Goal: Task Accomplishment & Management: Manage account settings

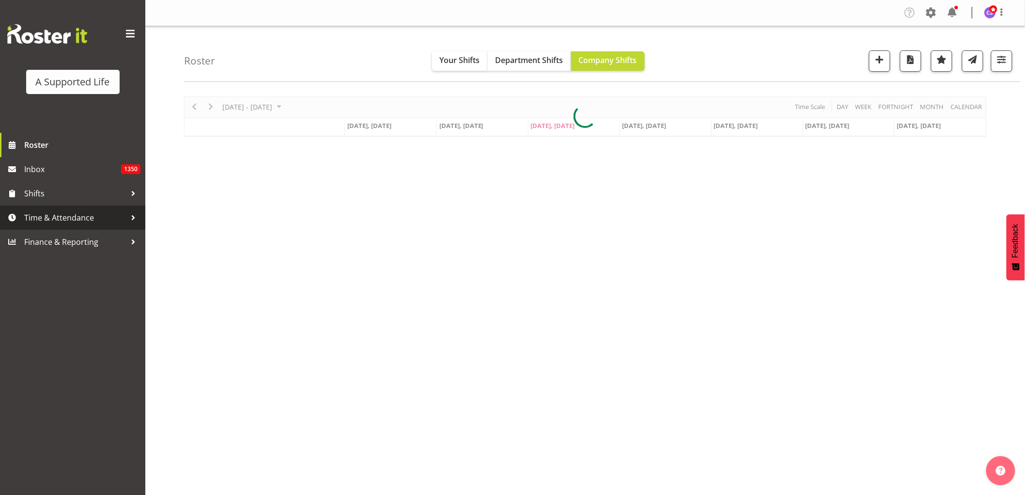
click at [59, 216] on span "Time & Attendance" at bounding box center [75, 217] width 102 height 15
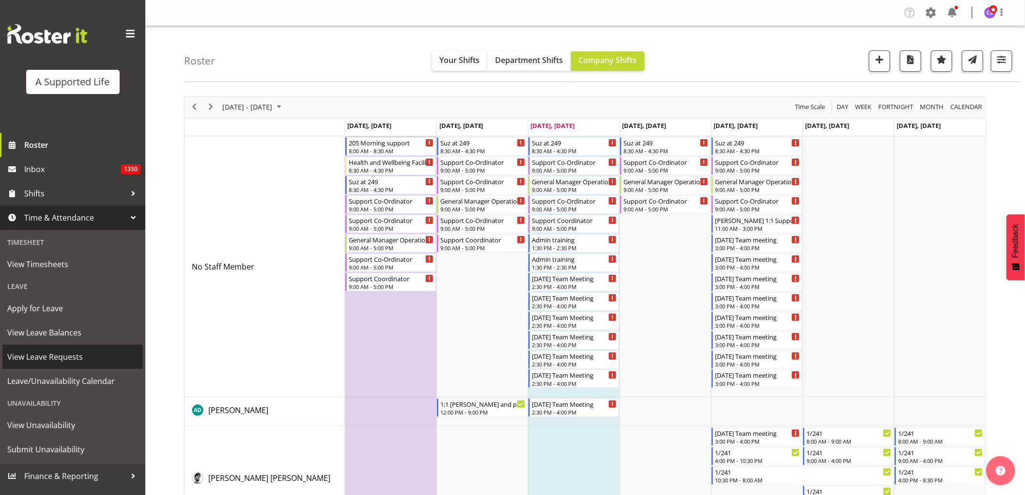
click at [56, 355] on span "View Leave Requests" at bounding box center [72, 356] width 131 height 15
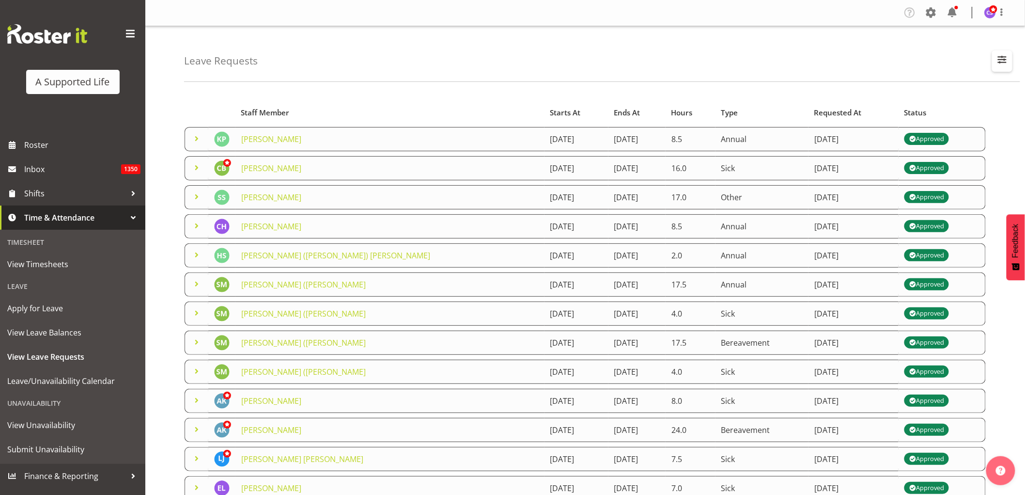
click at [1005, 63] on span "button" at bounding box center [1002, 59] width 13 height 13
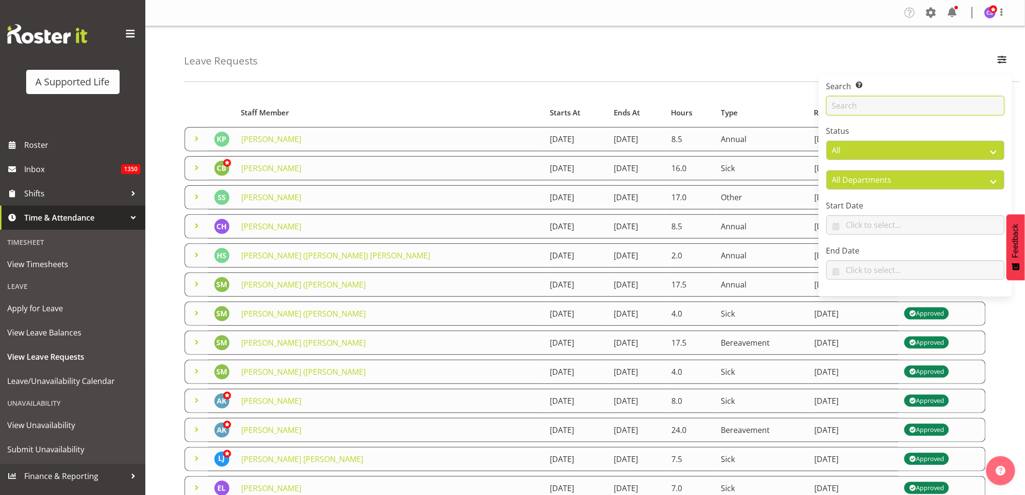
click at [890, 107] on input "text" at bounding box center [916, 105] width 178 height 19
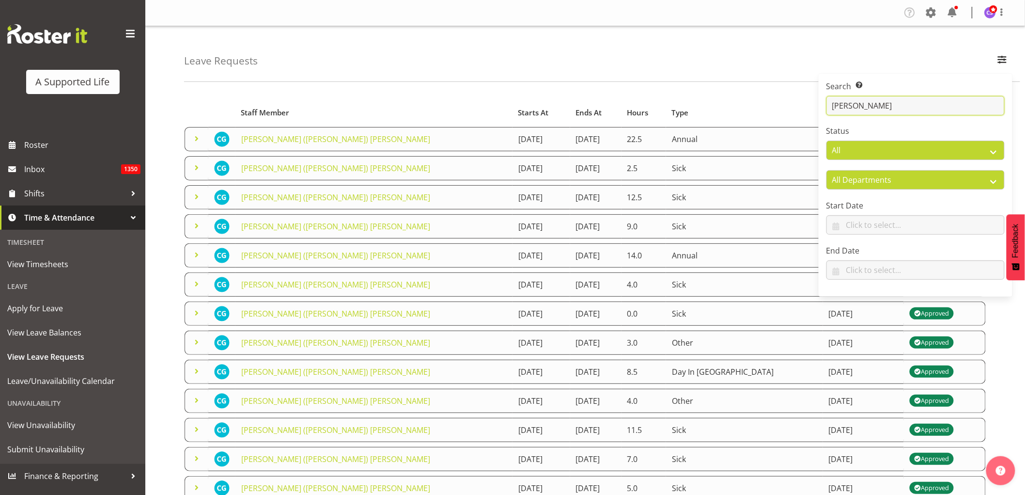
type input "[PERSON_NAME]"
click at [297, 255] on link "[PERSON_NAME] ([PERSON_NAME]) [PERSON_NAME]" at bounding box center [335, 255] width 189 height 11
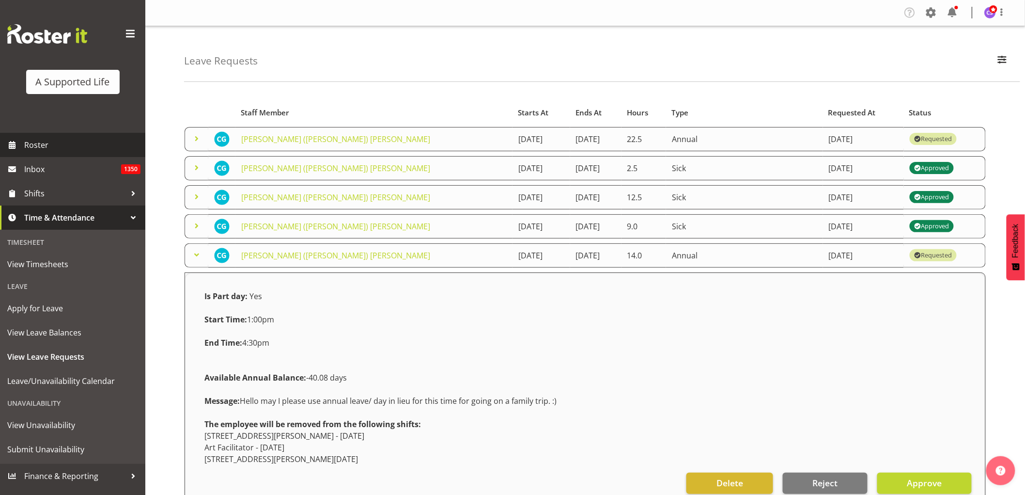
click at [51, 141] on span "Roster" at bounding box center [82, 145] width 116 height 15
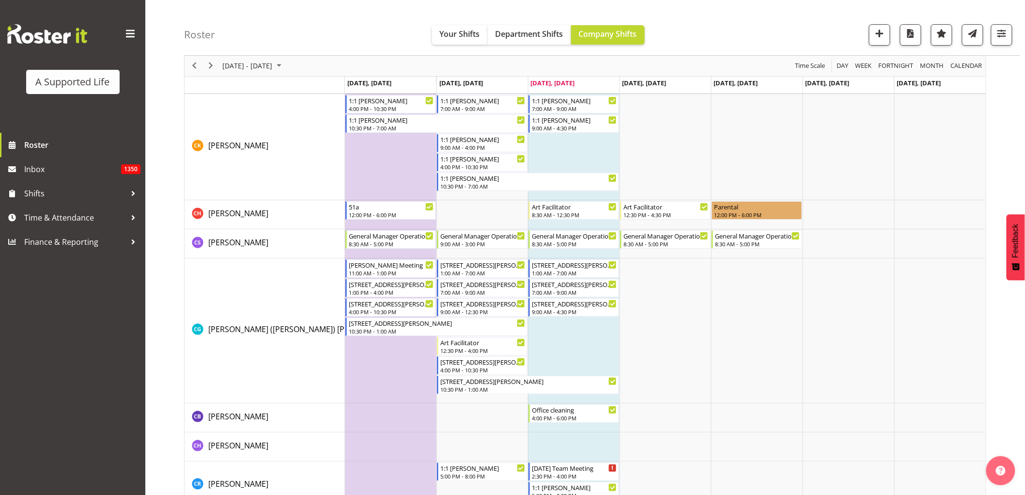
scroll to position [1399, 0]
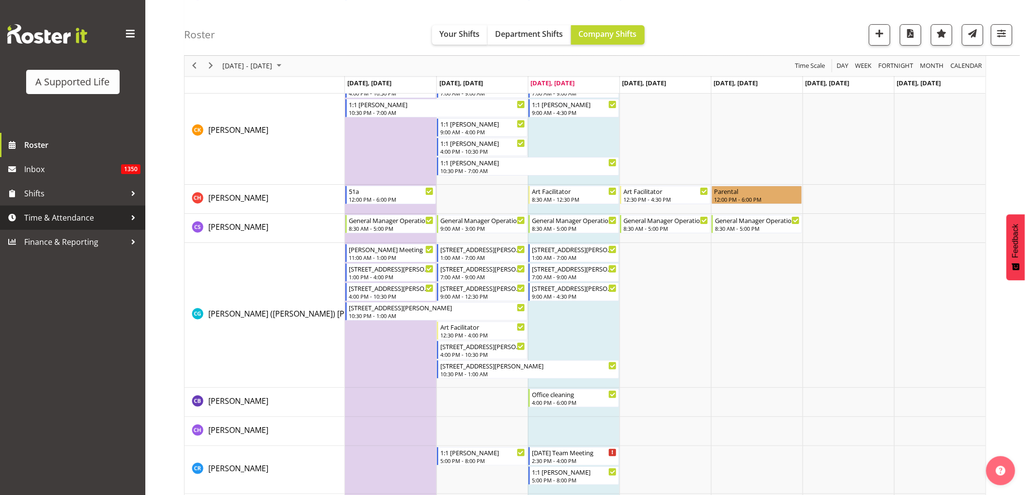
click at [103, 218] on span "Time & Attendance" at bounding box center [75, 217] width 102 height 15
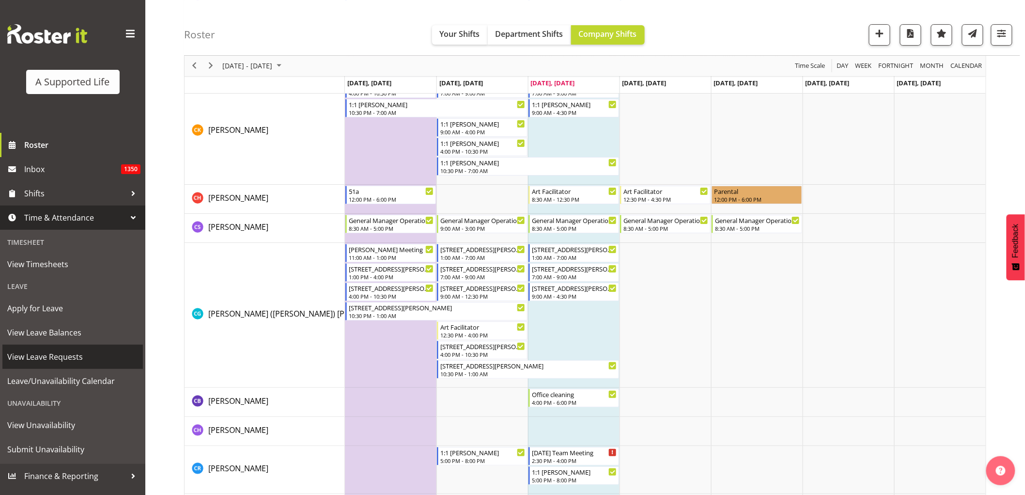
click at [87, 300] on span "View Leave Requests" at bounding box center [72, 356] width 131 height 15
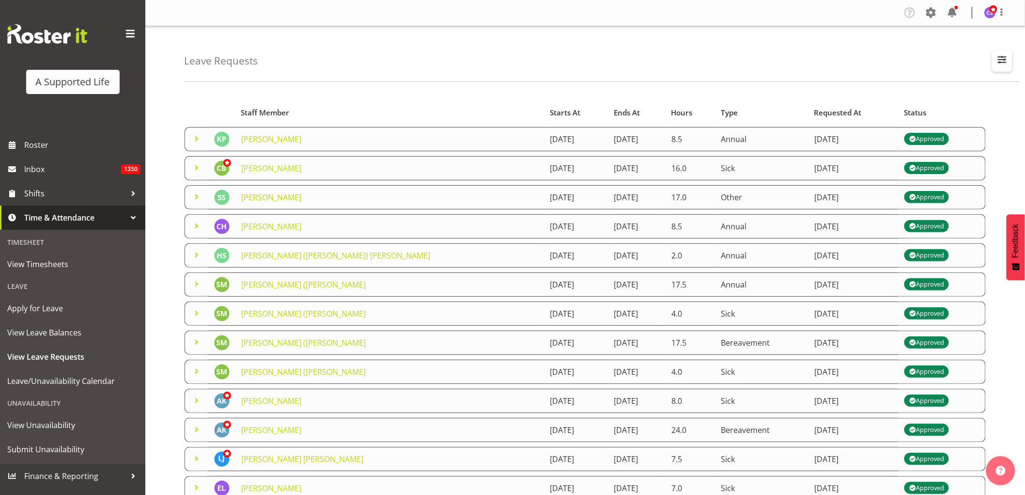
click at [998, 56] on span "button" at bounding box center [1002, 59] width 13 height 13
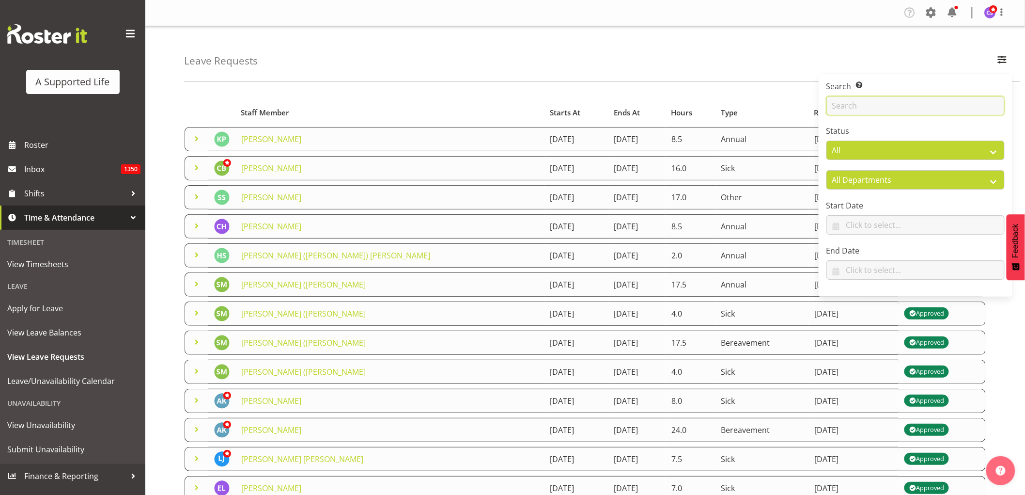
click at [856, 108] on input "text" at bounding box center [916, 105] width 178 height 19
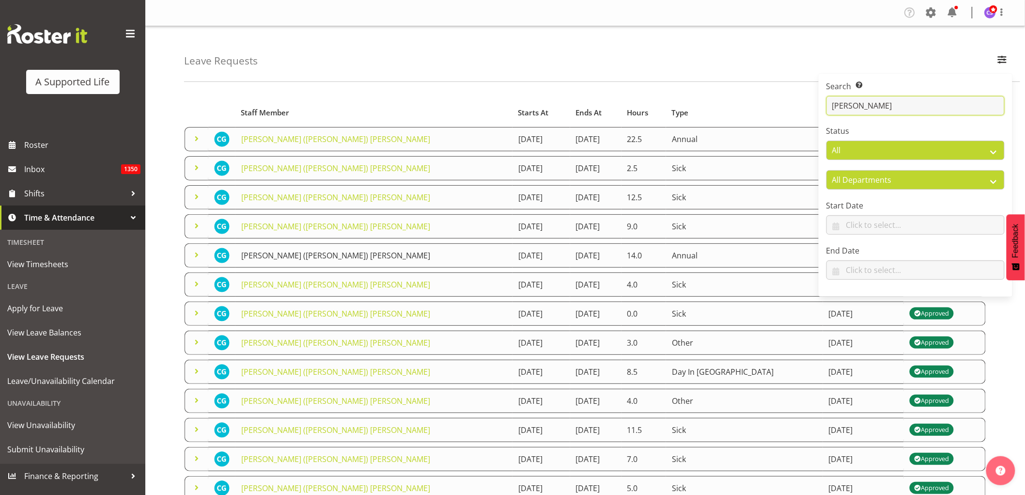
type input "Chriss"
drag, startPoint x: 267, startPoint y: 253, endPoint x: 273, endPoint y: 252, distance: 6.8
click at [267, 253] on link "[PERSON_NAME] ([PERSON_NAME]) [PERSON_NAME]" at bounding box center [335, 255] width 189 height 11
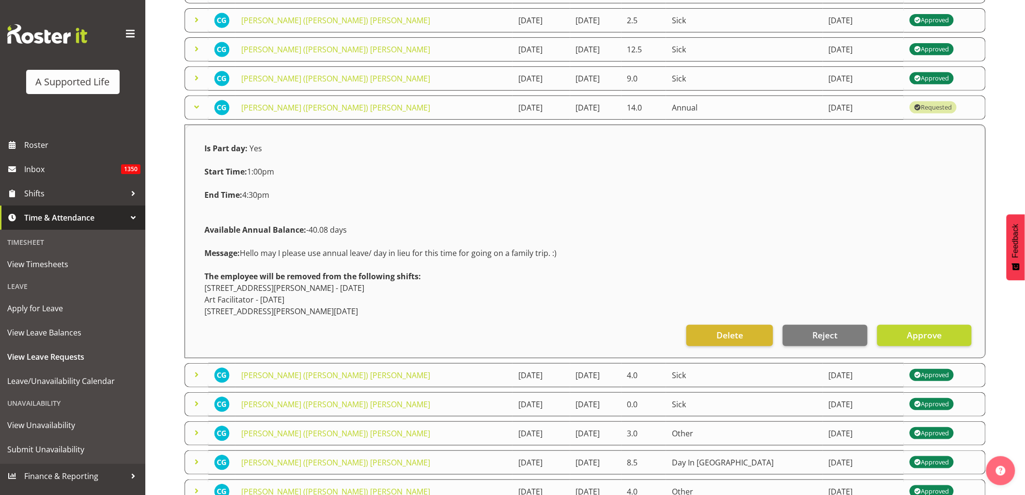
scroll to position [161, 0]
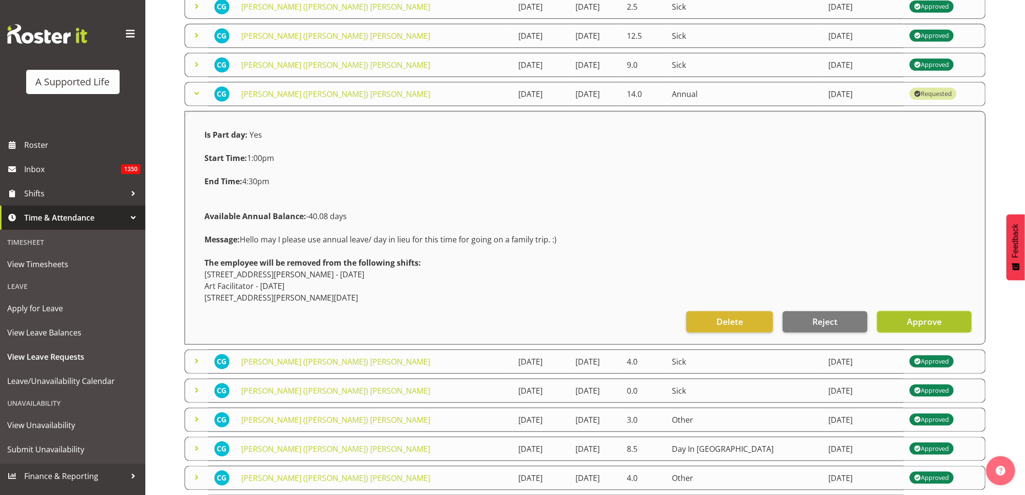
click at [926, 323] on span "Approve" at bounding box center [924, 321] width 35 height 13
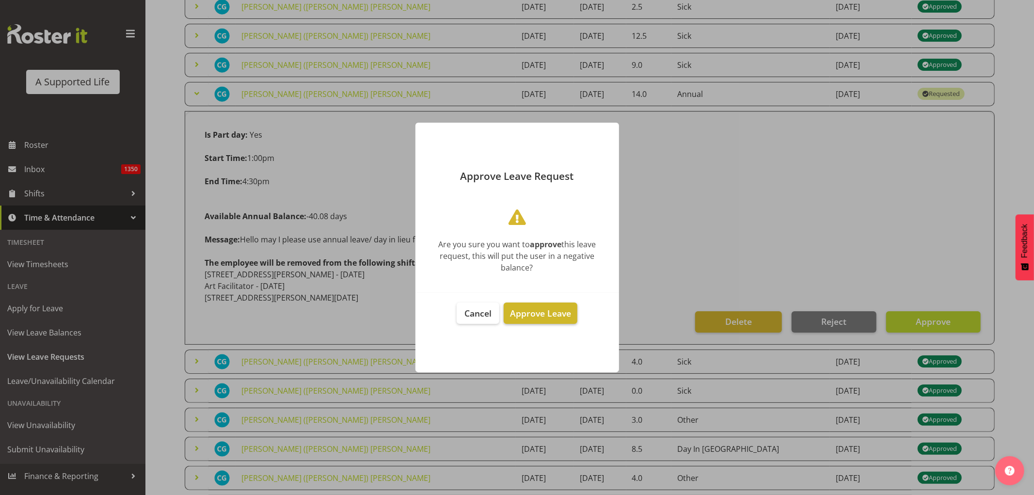
click at [534, 309] on span "Approve Leave" at bounding box center [540, 313] width 61 height 12
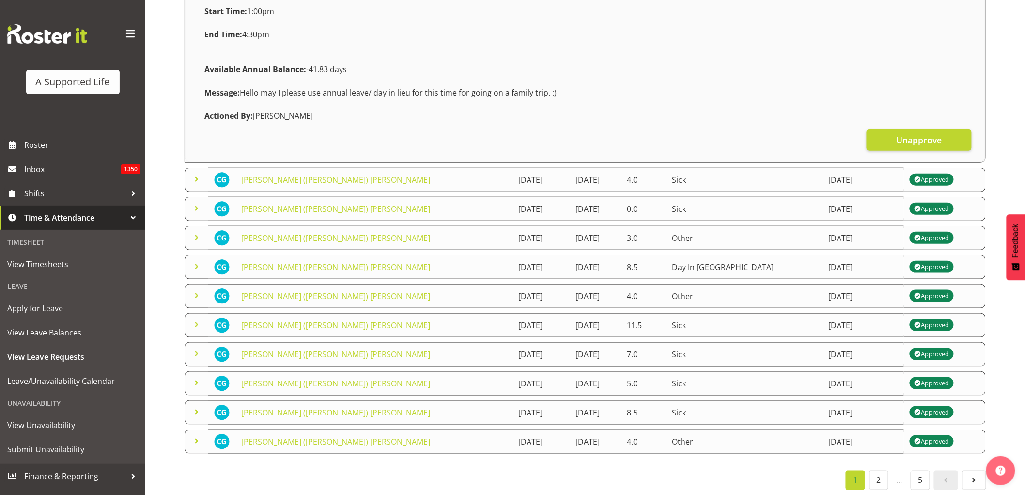
scroll to position [320, 0]
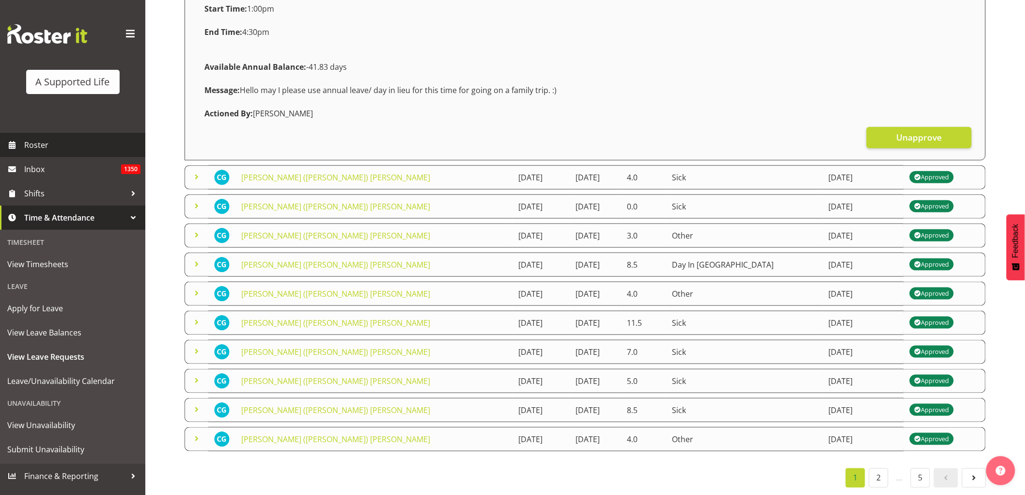
click at [52, 138] on span "Roster" at bounding box center [82, 145] width 116 height 15
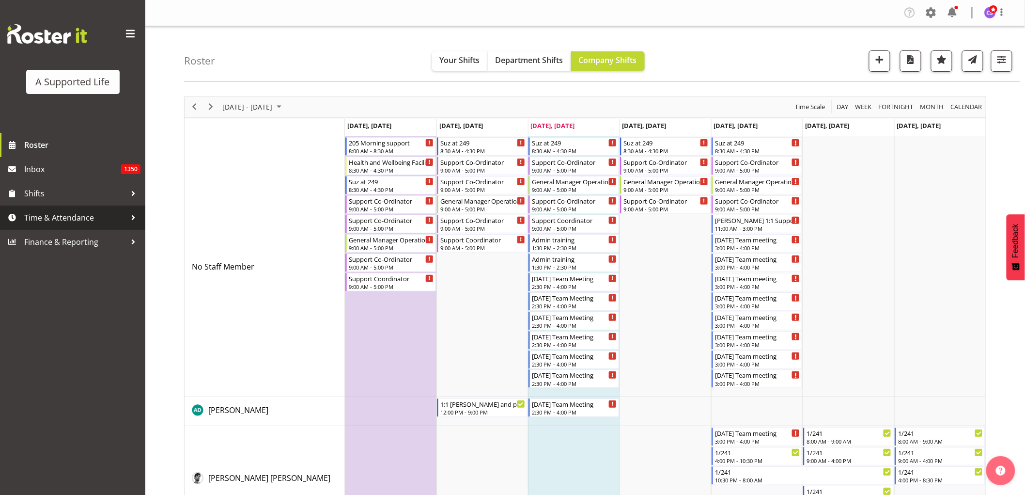
click at [63, 220] on span "Time & Attendance" at bounding box center [75, 217] width 102 height 15
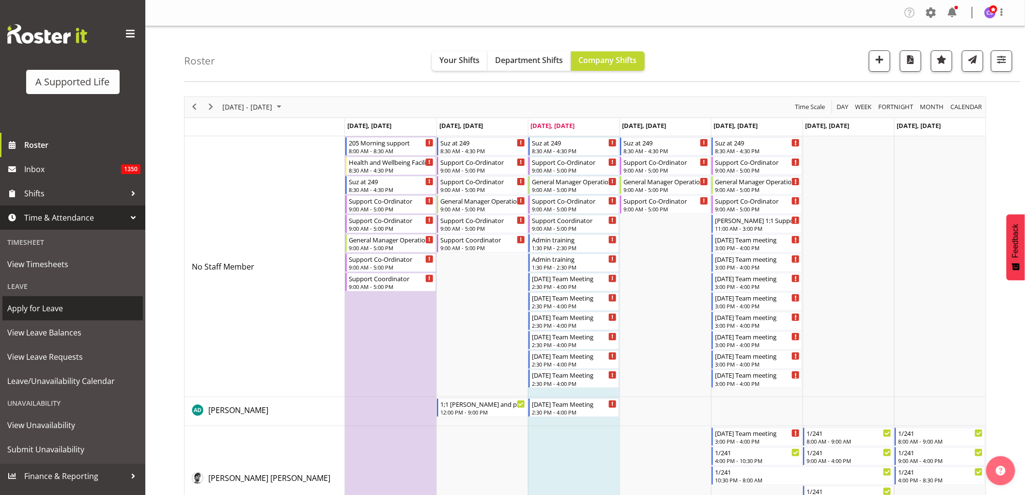
click at [60, 306] on span "Apply for Leave" at bounding box center [72, 308] width 131 height 15
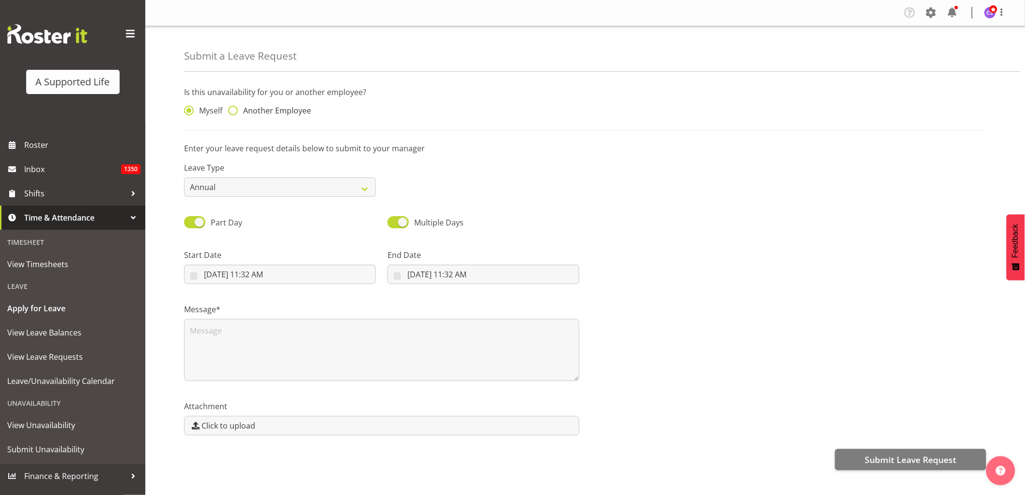
click at [231, 108] on span at bounding box center [233, 111] width 10 height 10
click at [231, 108] on input "Another Employee" at bounding box center [231, 111] width 6 height 6
radio input "true"
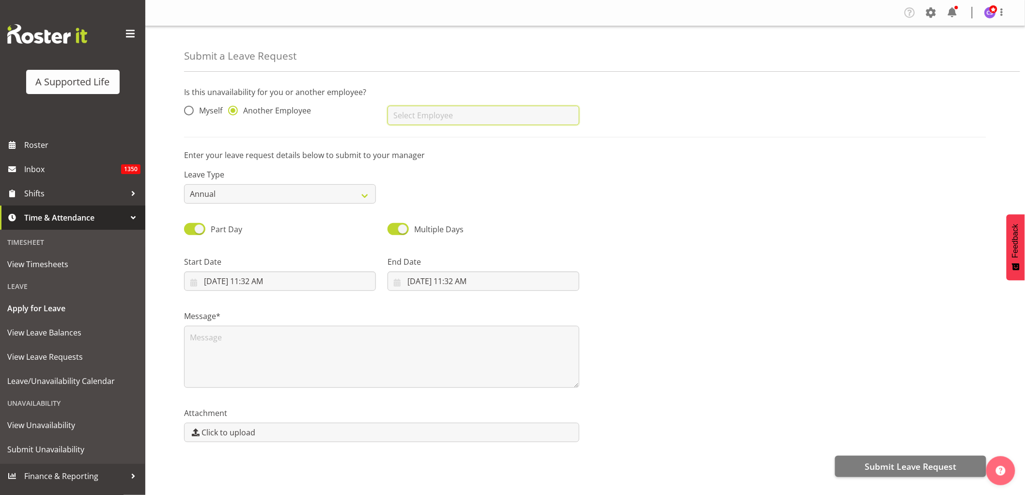
click at [459, 118] on input "text" at bounding box center [484, 115] width 192 height 19
click at [463, 134] on link "[PERSON_NAME]" at bounding box center [484, 139] width 192 height 17
type input "[PERSON_NAME]"
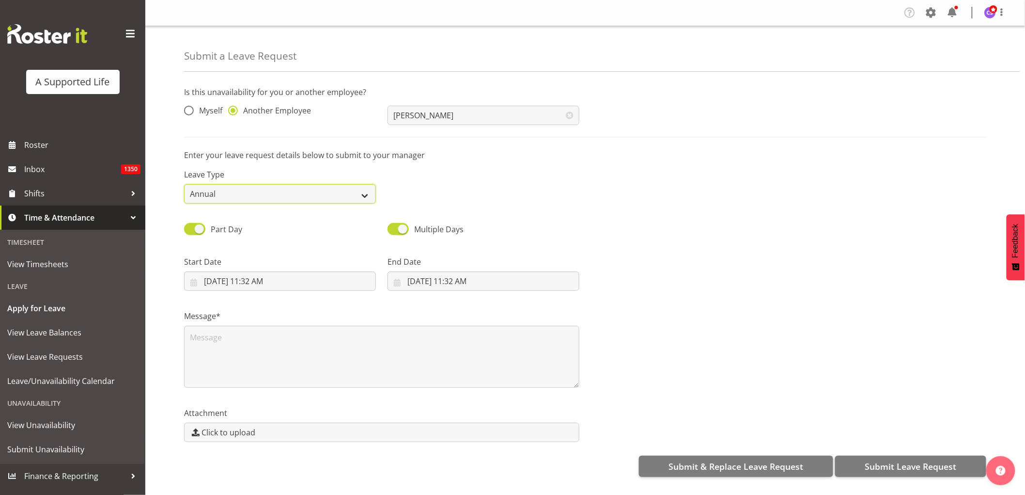
click at [360, 187] on select "Annual Sick Bereavement Domestic Violence Parental Jury Service Day In [GEOGRAP…" at bounding box center [280, 193] width 192 height 19
click at [184, 184] on select "Annual Sick Bereavement Domestic Violence Parental Jury Service Day In [GEOGRAP…" at bounding box center [280, 193] width 192 height 19
click at [276, 277] on input "[DATE] 11:32 AM" at bounding box center [280, 280] width 192 height 19
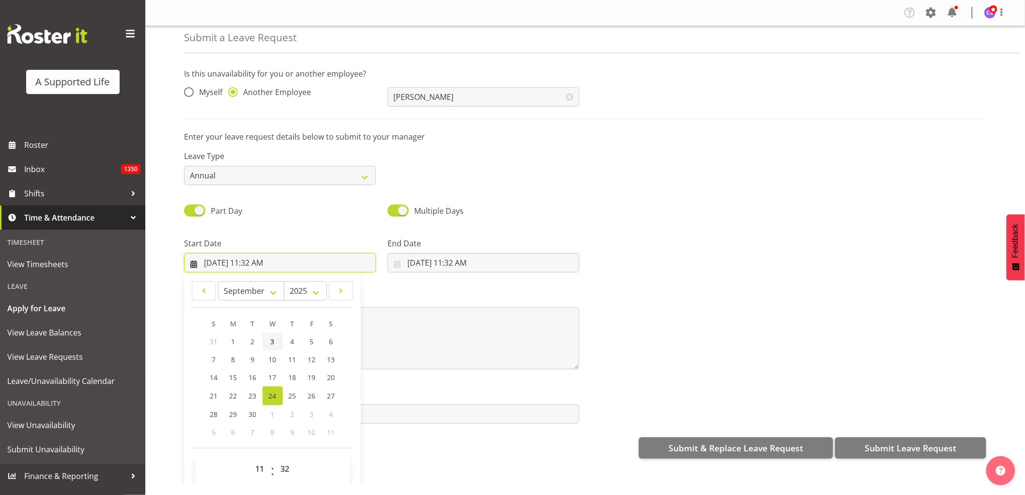
scroll to position [28, 0]
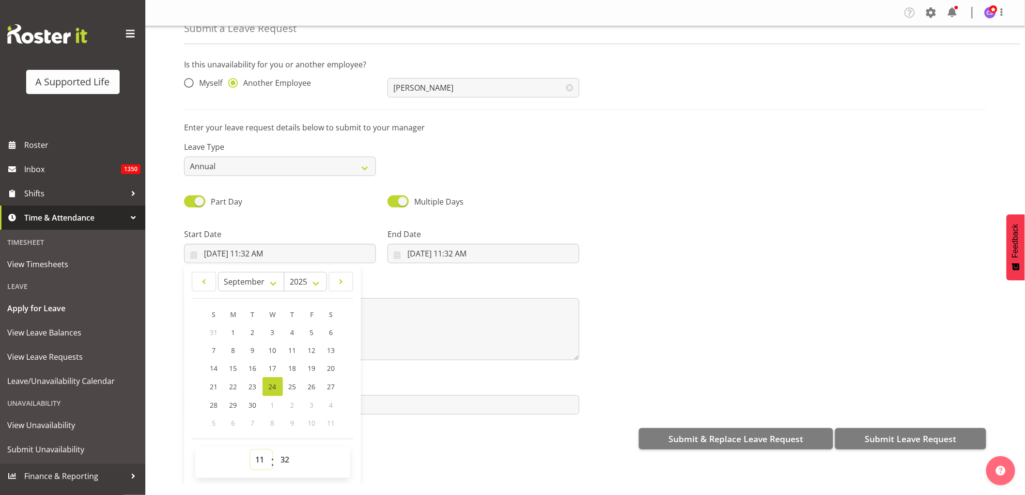
click at [259, 459] on select "00 01 02 03 04 05 06 07 08 09 10 11 12 13 14 15 16 17 18 19 20 21 22 23" at bounding box center [262, 459] width 22 height 19
select select "14"
click at [251, 450] on select "00 01 02 03 04 05 06 07 08 09 10 11 12 13 14 15 16 17 18 19 20 21 22 23" at bounding box center [262, 459] width 22 height 19
type input "[DATE] 2:32 PM"
drag, startPoint x: 287, startPoint y: 460, endPoint x: 289, endPoint y: 449, distance: 11.4
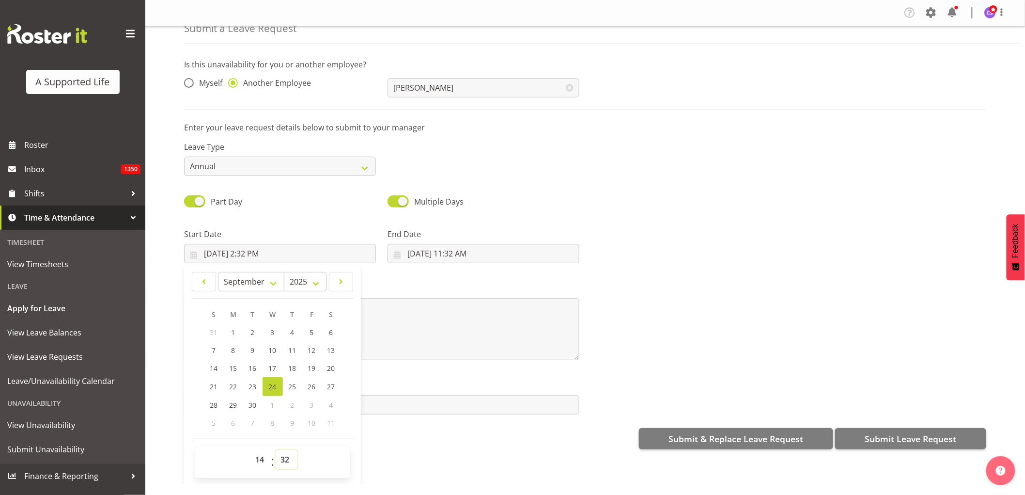
click at [287, 460] on select "00 01 02 03 04 05 06 07 08 09 10 11 12 13 14 15 16 17 18 19 20 21 22 23 24 25 2…" at bounding box center [287, 459] width 22 height 19
select select "30"
click at [276, 450] on select "00 01 02 03 04 05 06 07 08 09 10 11 12 13 14 15 16 17 18 19 20 21 22 23 24 25 2…" at bounding box center [287, 459] width 22 height 19
type input "[DATE] 2:30 PM"
click at [422, 250] on input "[DATE] 11:32 AM" at bounding box center [484, 253] width 192 height 19
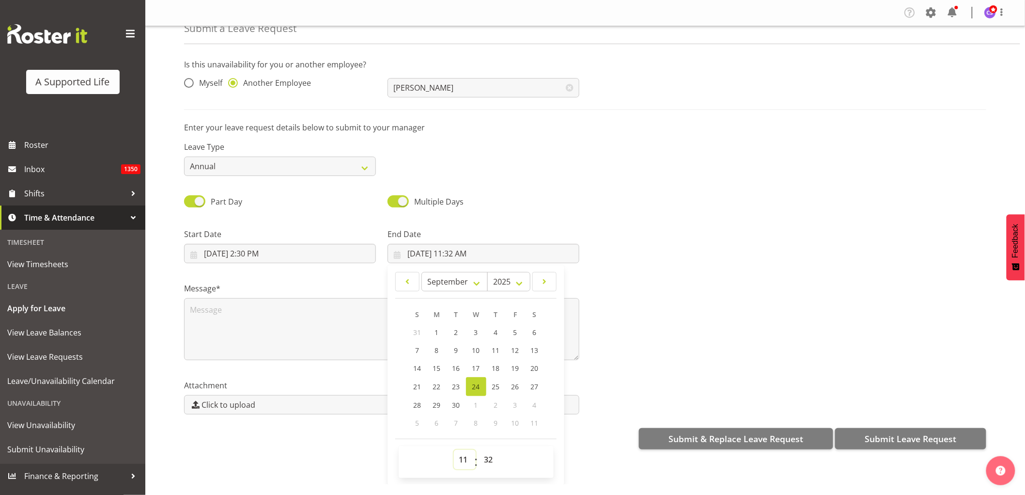
click at [457, 457] on select "00 01 02 03 04 05 06 07 08 09 10 11 12 13 14 15 16 17 18 19 20 21 22 23" at bounding box center [465, 459] width 22 height 19
select select "9"
click at [454, 450] on select "00 01 02 03 04 05 06 07 08 09 10 11 12 13 14 15 16 17 18 19 20 21 22 23" at bounding box center [465, 459] width 22 height 19
type input "[DATE] 9:32 AM"
drag, startPoint x: 489, startPoint y: 456, endPoint x: 490, endPoint y: 450, distance: 6.3
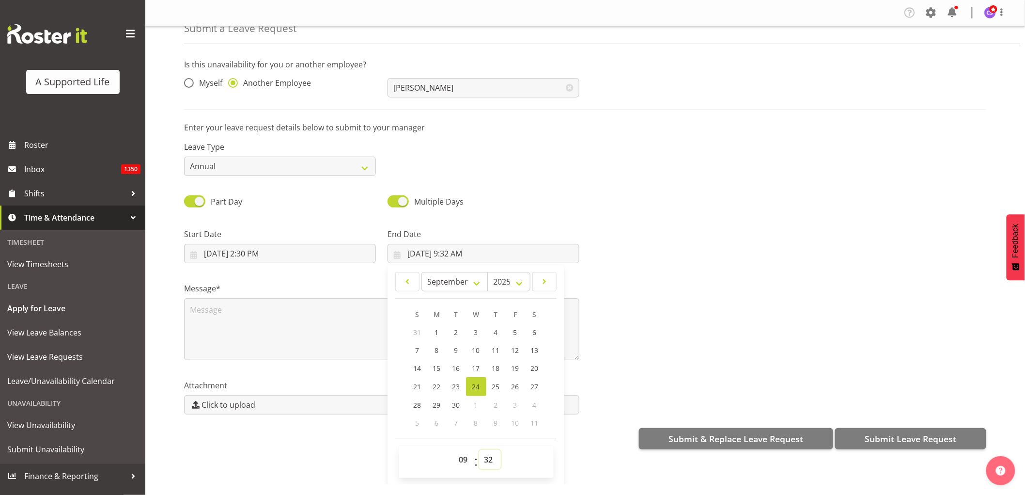
click at [489, 456] on select "00 01 02 03 04 05 06 07 08 09 10 11 12 13 14 15 16 17 18 19 20 21 22 23 24 25 2…" at bounding box center [490, 459] width 22 height 19
select select "0"
click at [479, 450] on select "00 01 02 03 04 05 06 07 08 09 10 11 12 13 14 15 16 17 18 19 20 21 22 23 24 25 2…" at bounding box center [490, 459] width 22 height 19
type input "[DATE] 9:00 AM"
click at [470, 283] on select "January February March April May June July August September October November De…" at bounding box center [455, 281] width 66 height 19
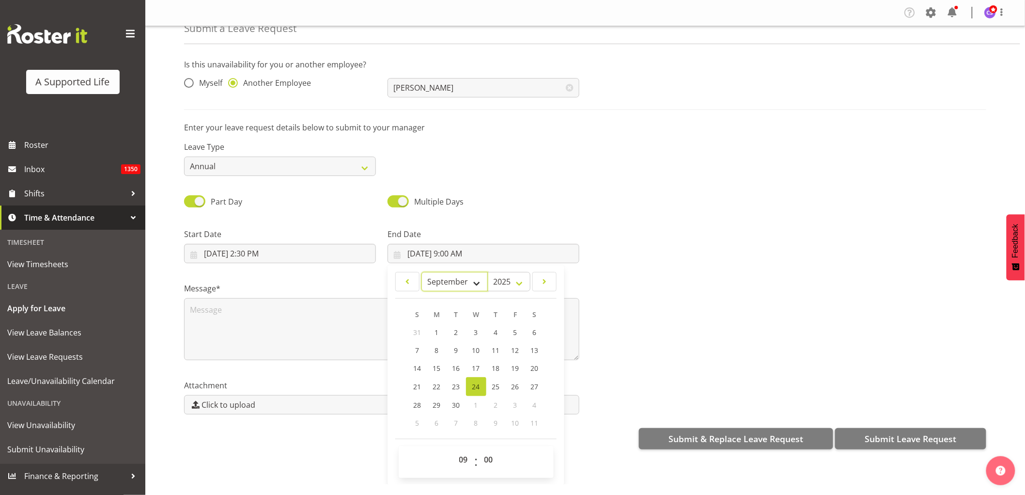
select select "9"
click at [422, 273] on select "January February March April May June July August September October November De…" at bounding box center [455, 281] width 66 height 19
click at [514, 330] on span "3" at bounding box center [515, 333] width 4 height 9
type input "[DATE] 9:00 AM"
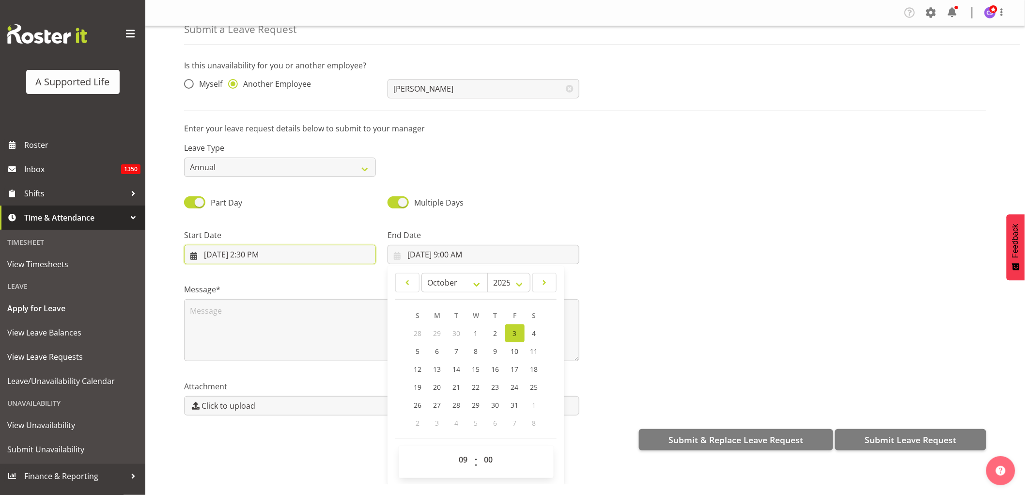
click at [254, 257] on input "[DATE] 2:30 PM" at bounding box center [280, 254] width 192 height 19
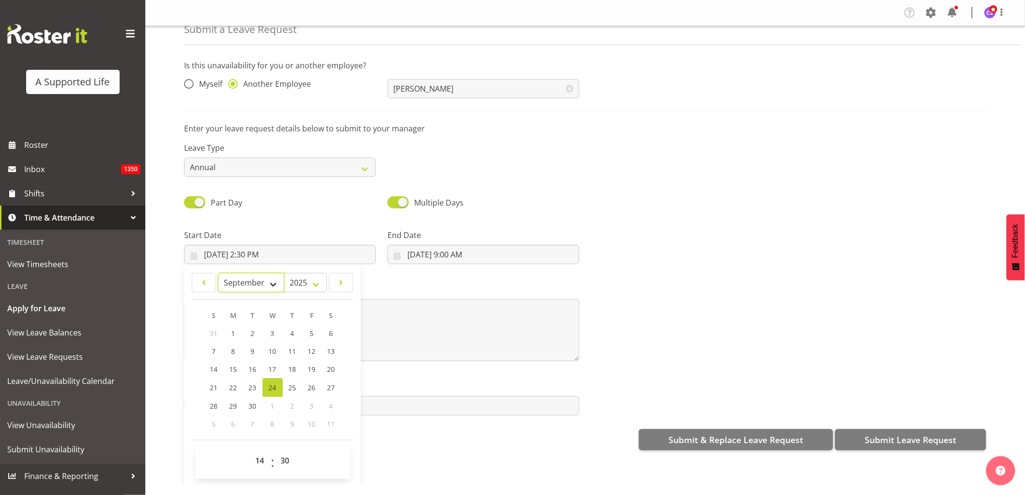
click at [274, 283] on select "January February March April May June July August September October November De…" at bounding box center [251, 282] width 66 height 19
select select "9"
click at [218, 273] on select "January February March April May June July August September October November De…" at bounding box center [251, 282] width 66 height 19
click at [272, 331] on span "1" at bounding box center [273, 333] width 4 height 9
type input "[DATE] 2:30 PM"
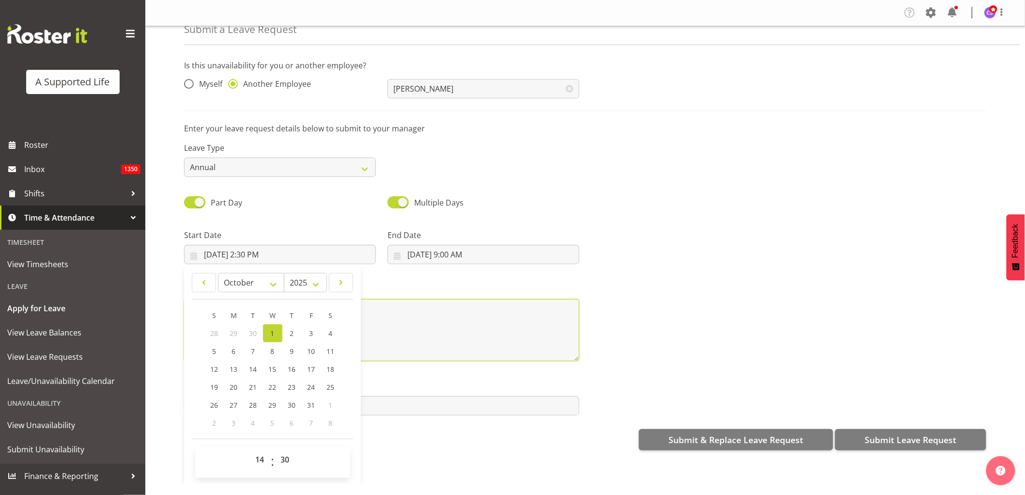
click at [422, 333] on textarea at bounding box center [381, 330] width 395 height 62
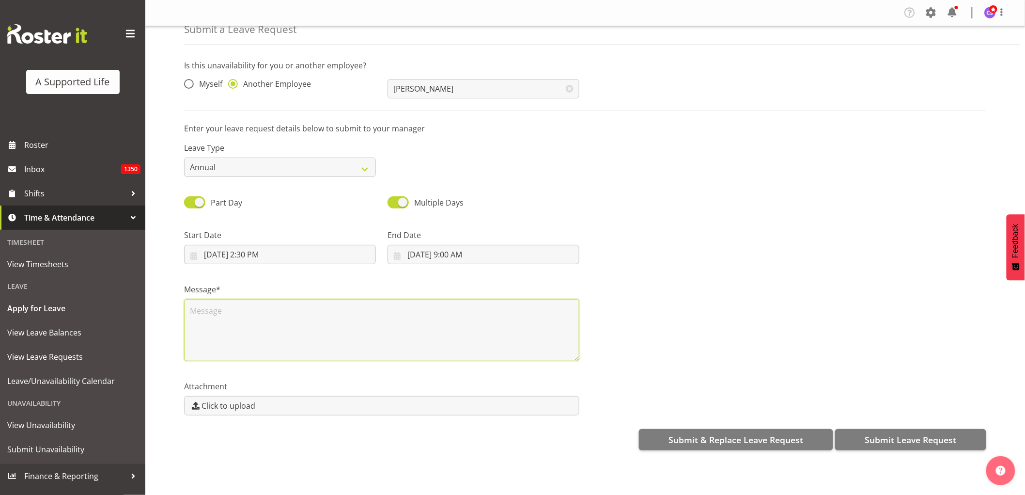
scroll to position [0, 0]
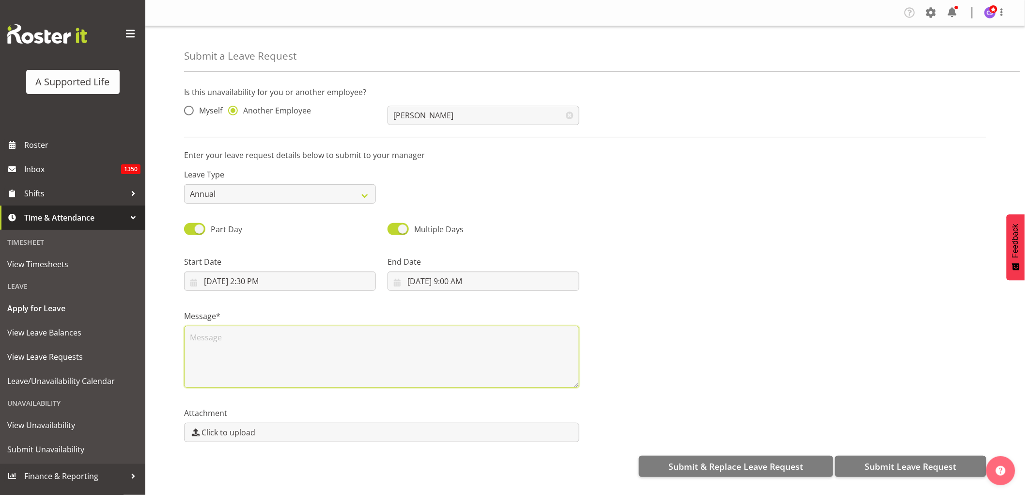
click at [215, 341] on textarea at bounding box center [381, 357] width 395 height 62
type textarea "Short notice leave"
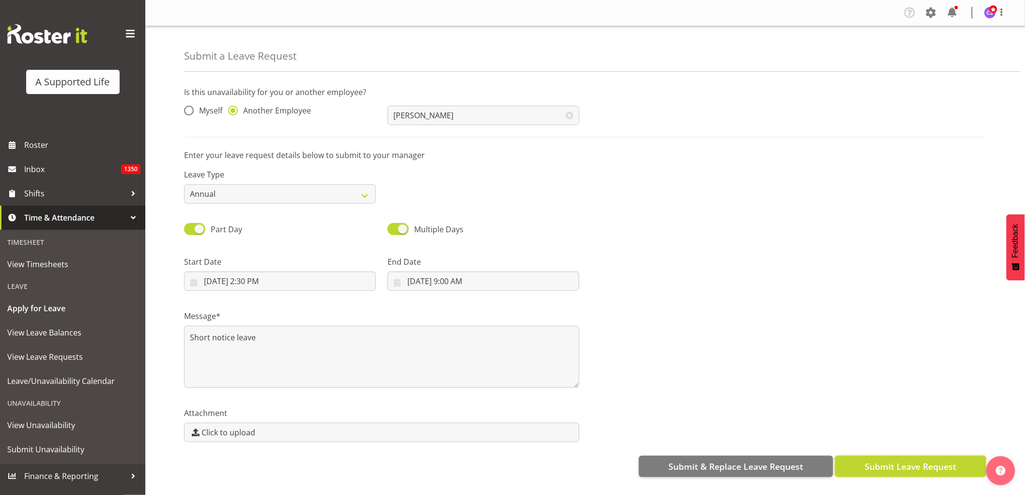
click at [916, 464] on span "Submit Leave Request" at bounding box center [911, 466] width 92 height 13
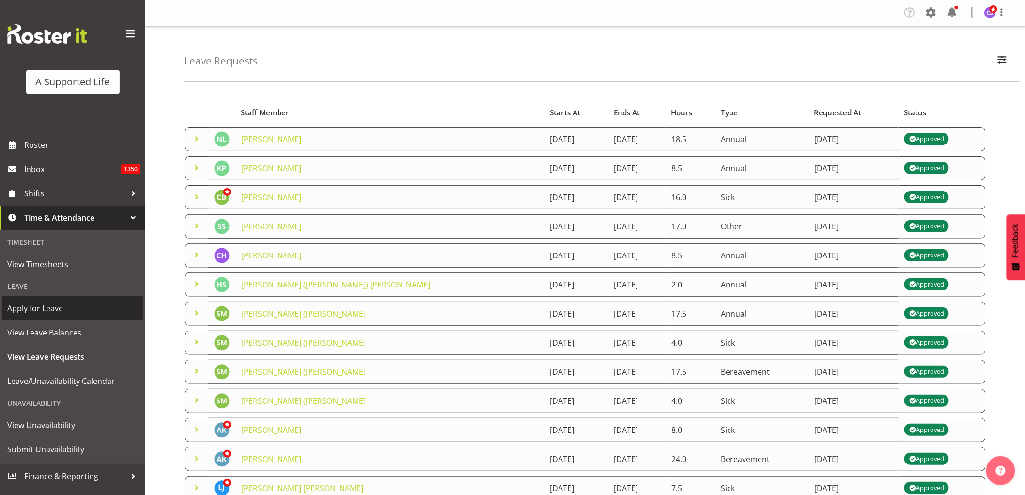
click at [47, 312] on span "Apply for Leave" at bounding box center [72, 308] width 131 height 15
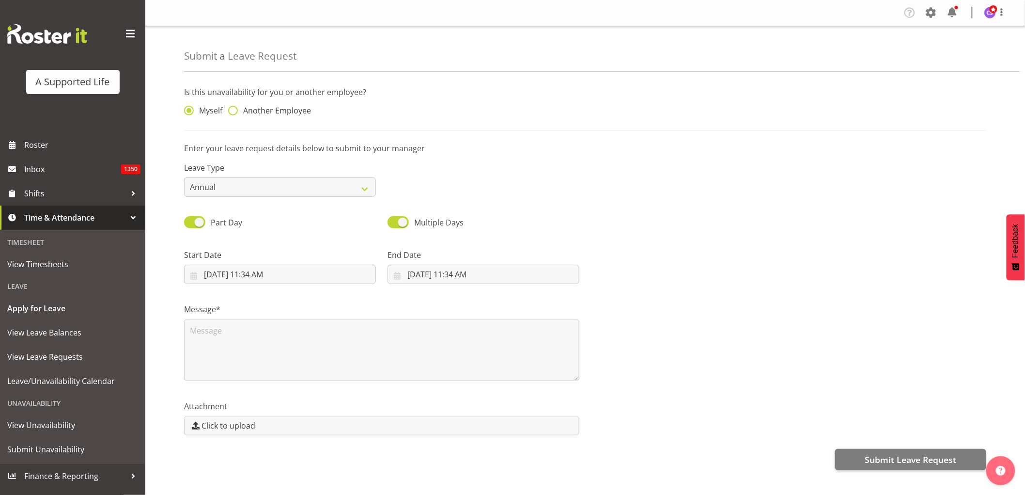
click at [233, 109] on span at bounding box center [233, 111] width 10 height 10
click at [233, 109] on input "Another Employee" at bounding box center [231, 111] width 6 height 6
radio input "true"
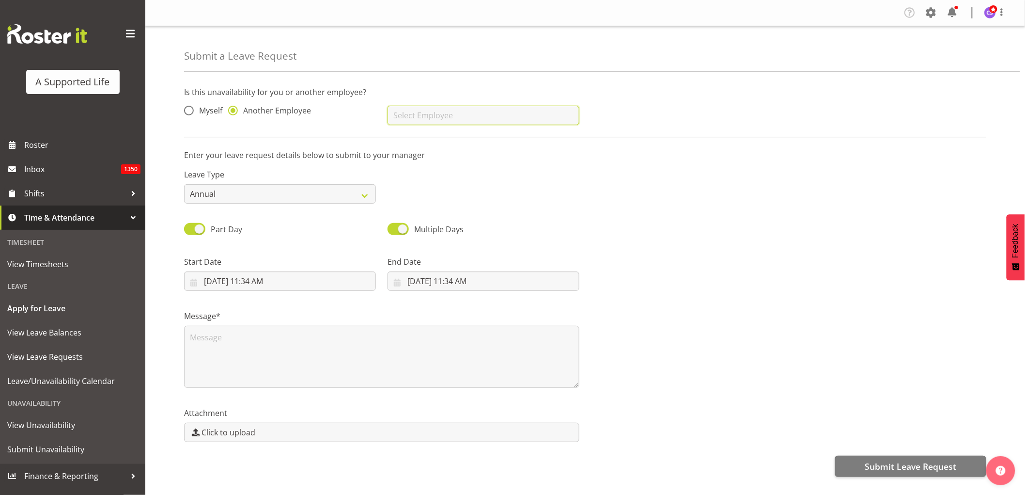
click at [444, 112] on input "text" at bounding box center [484, 115] width 192 height 19
click at [440, 160] on span "[PERSON_NAME]" at bounding box center [425, 157] width 60 height 11
type input "[PERSON_NAME]"
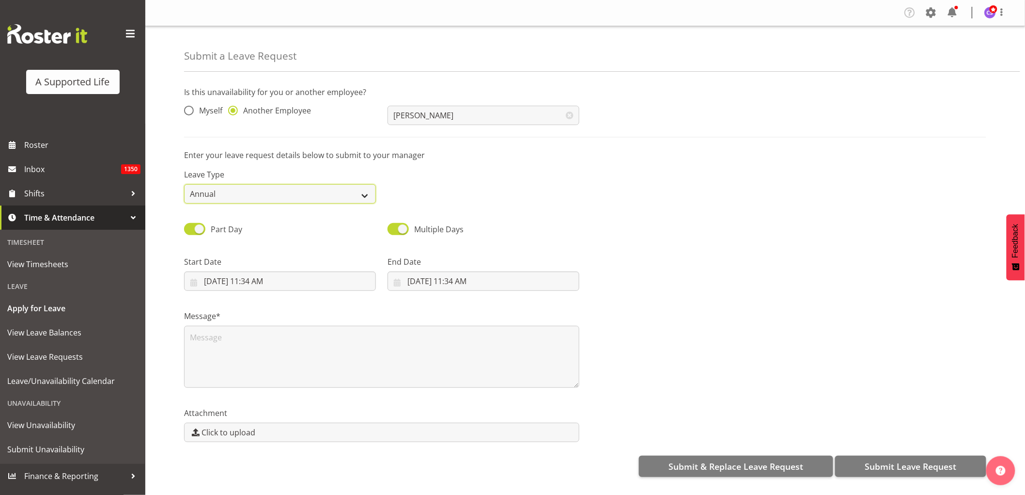
click at [351, 196] on select "Annual Sick Bereavement Domestic Violence Parental Jury Service Day In [GEOGRAP…" at bounding box center [280, 193] width 192 height 19
select select "Sick"
click at [184, 184] on select "Annual Sick Bereavement Domestic Violence Parental Jury Service Day In [GEOGRAP…" at bounding box center [280, 193] width 192 height 19
click at [269, 286] on input "[DATE] 11:34 AM" at bounding box center [280, 280] width 192 height 19
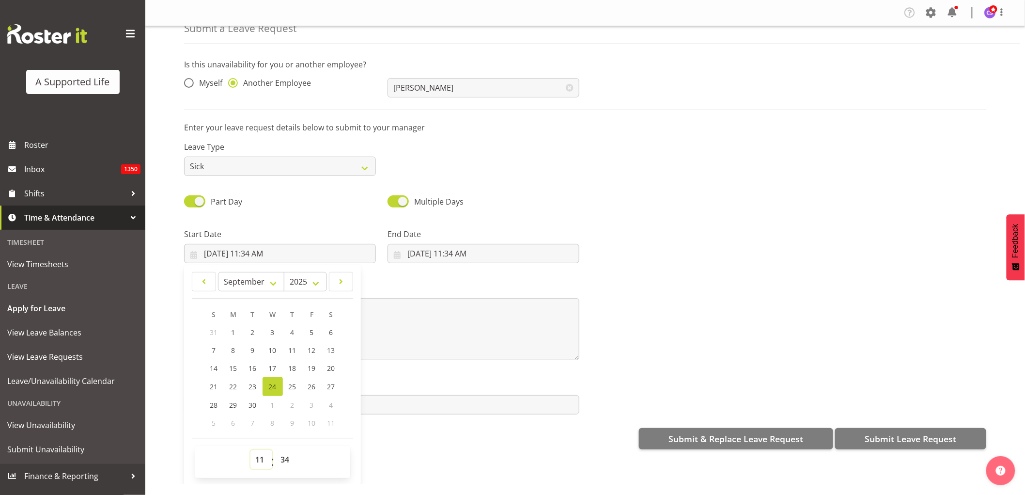
drag, startPoint x: 262, startPoint y: 458, endPoint x: 267, endPoint y: 450, distance: 9.8
click at [262, 458] on select "00 01 02 03 04 05 06 07 08 09 10 11 12 13 14 15 16 17 18 19 20 21 22 23" at bounding box center [262, 459] width 22 height 19
select select "9"
click at [251, 450] on select "00 01 02 03 04 05 06 07 08 09 10 11 12 13 14 15 16 17 18 19 20 21 22 23" at bounding box center [262, 459] width 22 height 19
type input "[DATE] 9:34 AM"
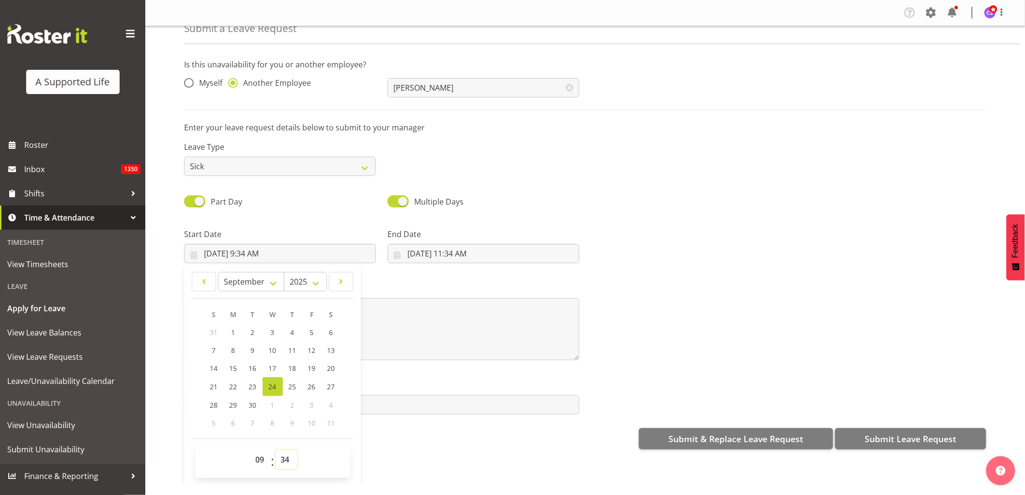
click at [285, 456] on select "00 01 02 03 04 05 06 07 08 09 10 11 12 13 14 15 16 17 18 19 20 21 22 23 24 25 2…" at bounding box center [287, 459] width 22 height 19
select select "1"
click at [276, 450] on select "00 01 02 03 04 05 06 07 08 09 10 11 12 13 14 15 16 17 18 19 20 21 22 23 24 25 2…" at bounding box center [287, 459] width 22 height 19
type input "[DATE] 9:01 AM"
click at [289, 462] on select "00 01 02 03 04 05 06 07 08 09 10 11 12 13 14 15 16 17 18 19 20 21 22 23 24 25 2…" at bounding box center [287, 459] width 22 height 19
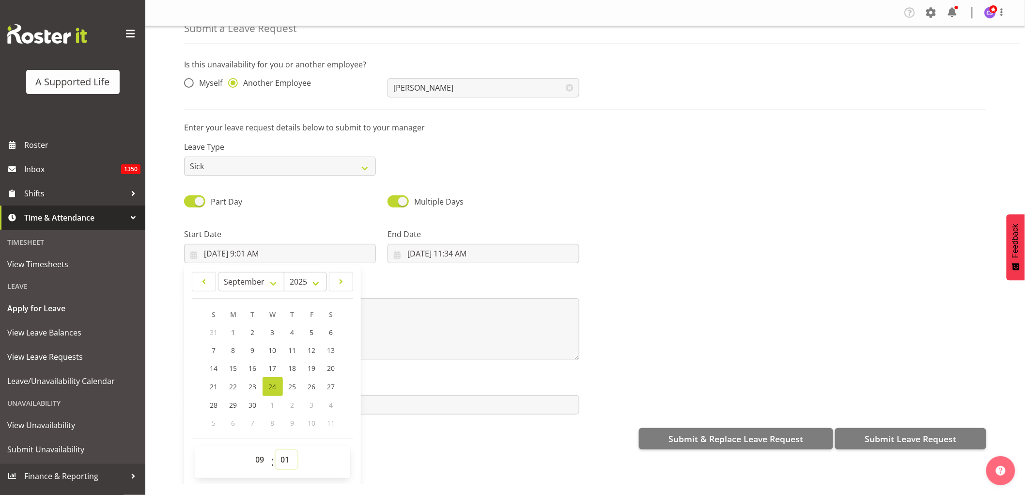
select select "0"
click at [276, 450] on select "00 01 02 03 04 05 06 07 08 09 10 11 12 13 14 15 16 17 18 19 20 21 22 23 24 25 2…" at bounding box center [287, 459] width 22 height 19
type input "[DATE] 9:00 AM"
click at [462, 255] on input "[DATE] 11:34 AM" at bounding box center [484, 253] width 192 height 19
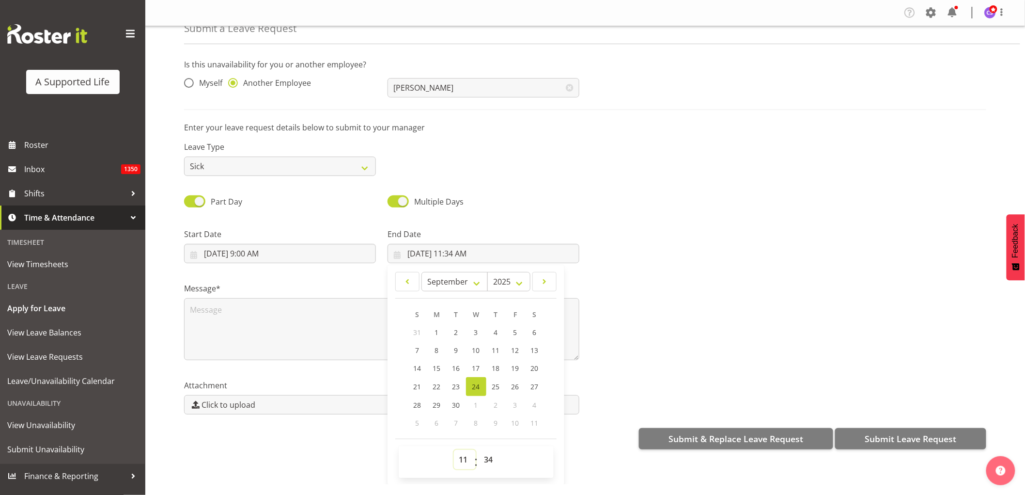
click at [468, 462] on select "00 01 02 03 04 05 06 07 08 09 10 11 12 13 14 15 16 17 18 19 20 21 22 23" at bounding box center [465, 459] width 22 height 19
select select "17"
click at [454, 450] on select "00 01 02 03 04 05 06 07 08 09 10 11 12 13 14 15 16 17 18 19 20 21 22 23" at bounding box center [465, 459] width 22 height 19
type input "[DATE] 5:34 PM"
click at [486, 463] on select "00 01 02 03 04 05 06 07 08 09 10 11 12 13 14 15 16 17 18 19 20 21 22 23 24 25 2…" at bounding box center [490, 459] width 22 height 19
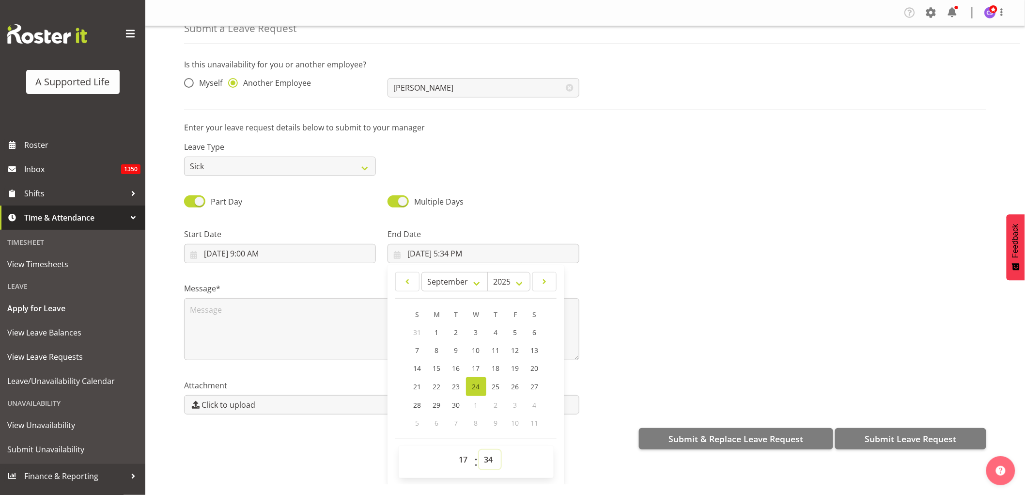
select select "0"
click at [479, 450] on select "00 01 02 03 04 05 06 07 08 09 10 11 12 13 14 15 16 17 18 19 20 21 22 23 24 25 2…" at bounding box center [490, 459] width 22 height 19
type input "[DATE] 5:00 PM"
click at [230, 314] on textarea at bounding box center [381, 329] width 395 height 62
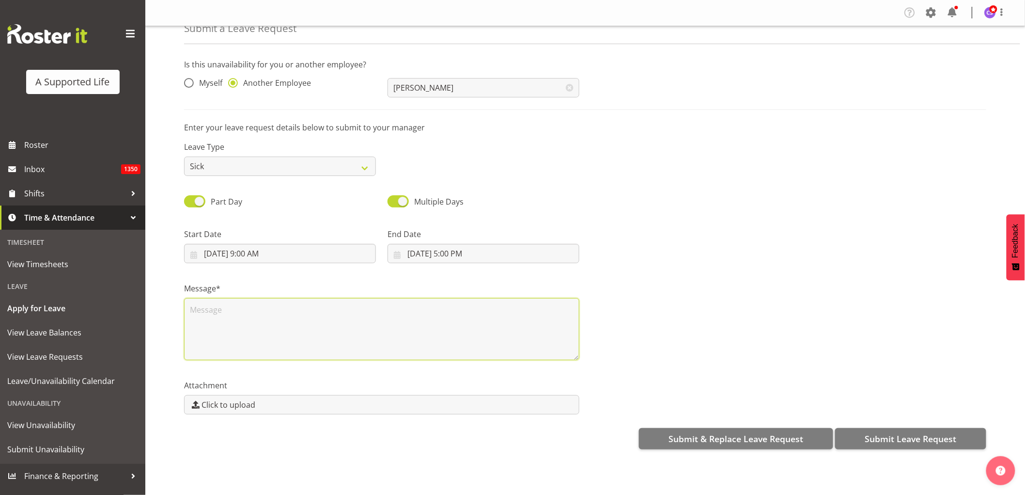
scroll to position [0, 0]
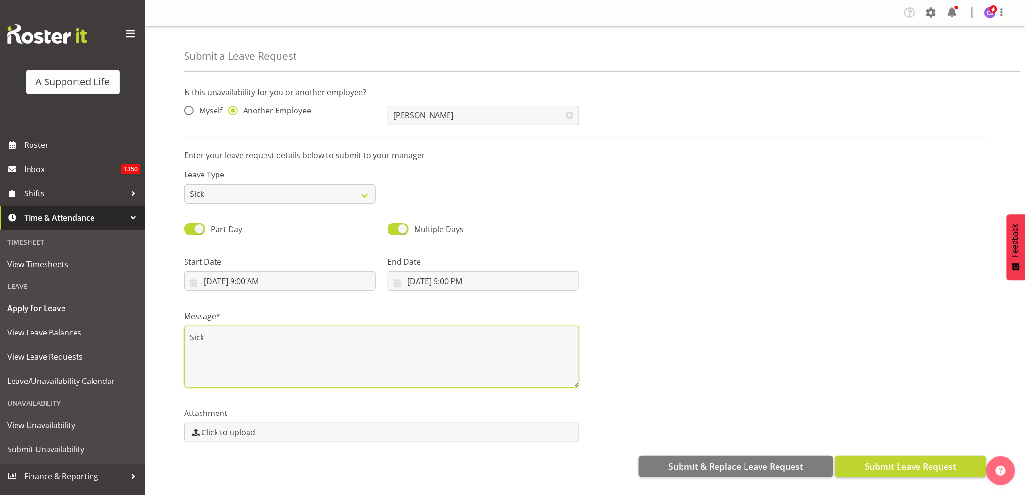
type textarea "Sick"
click at [903, 469] on span "Submit Leave Request" at bounding box center [911, 466] width 92 height 13
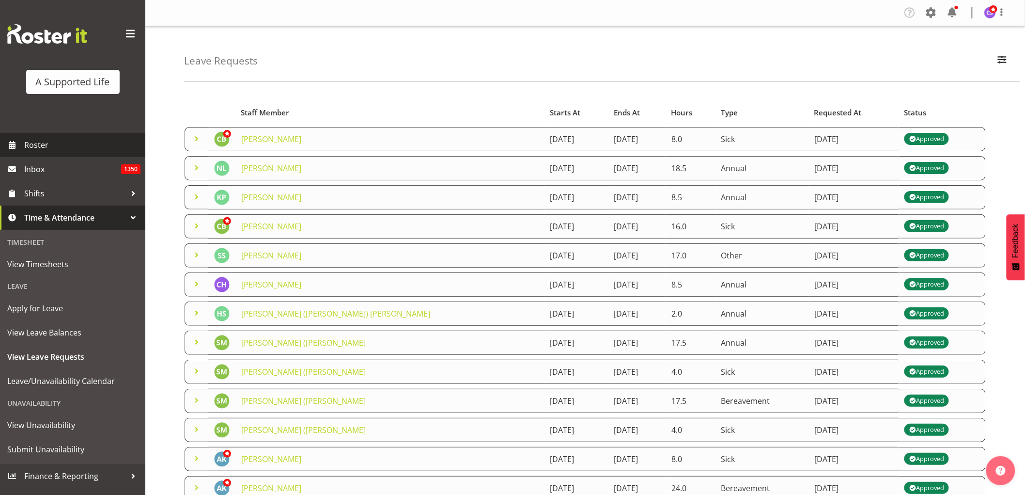
click at [39, 148] on span "Roster" at bounding box center [82, 145] width 116 height 15
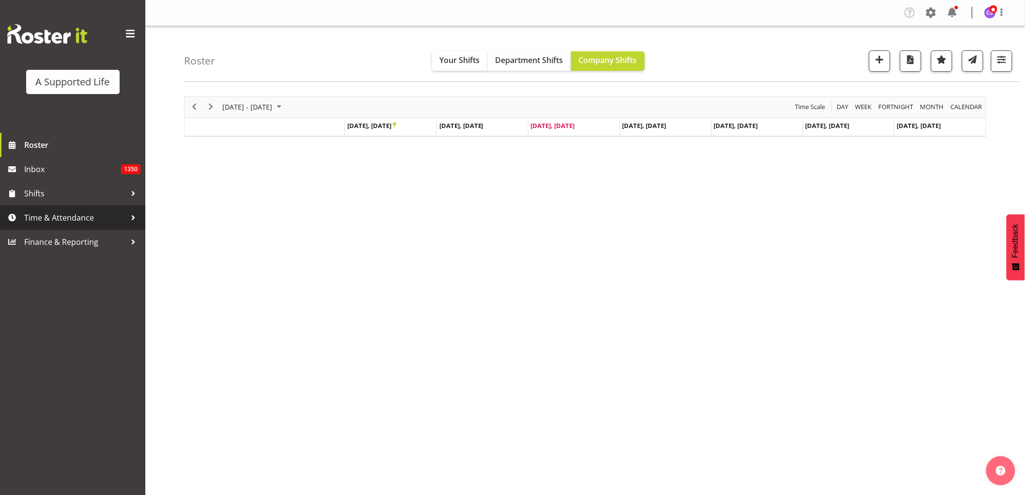
click at [57, 216] on span "Time & Attendance" at bounding box center [75, 217] width 102 height 15
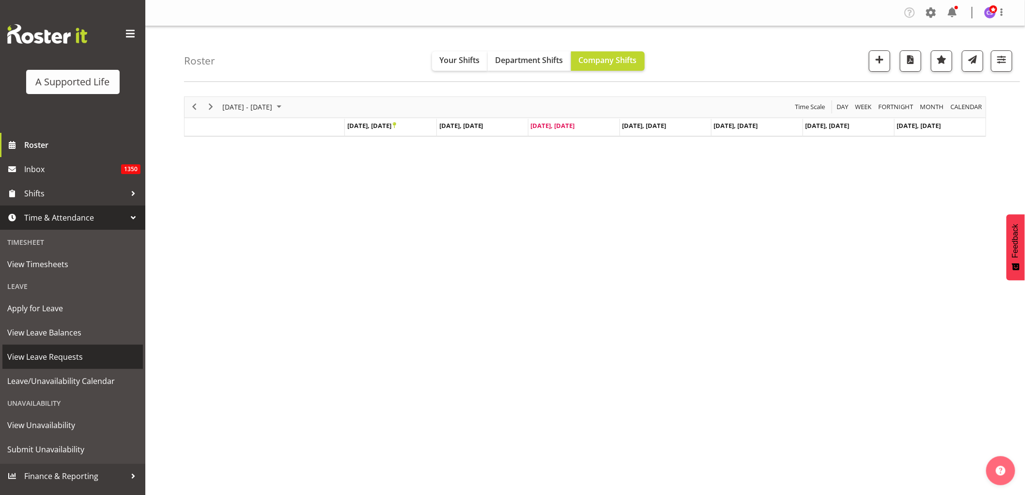
click at [71, 352] on span "View Leave Requests" at bounding box center [72, 356] width 131 height 15
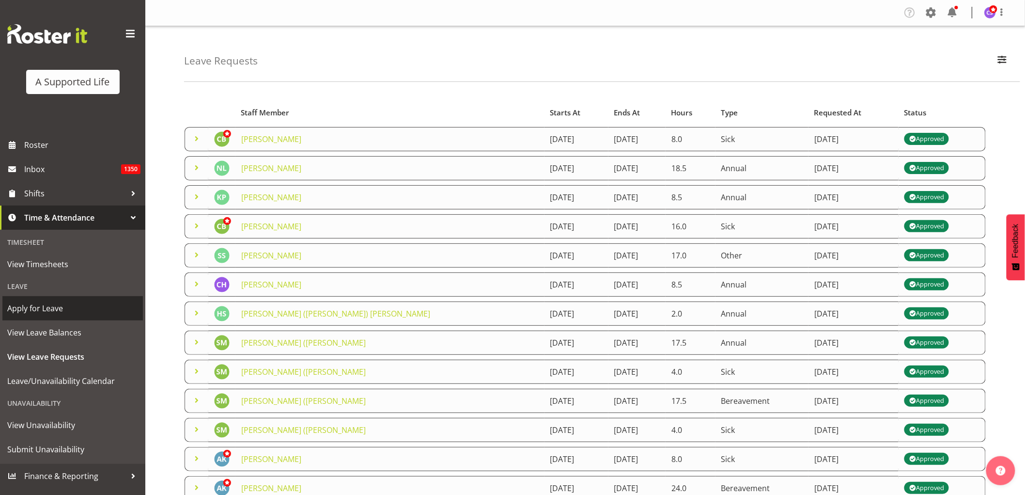
click at [41, 305] on span "Apply for Leave" at bounding box center [72, 308] width 131 height 15
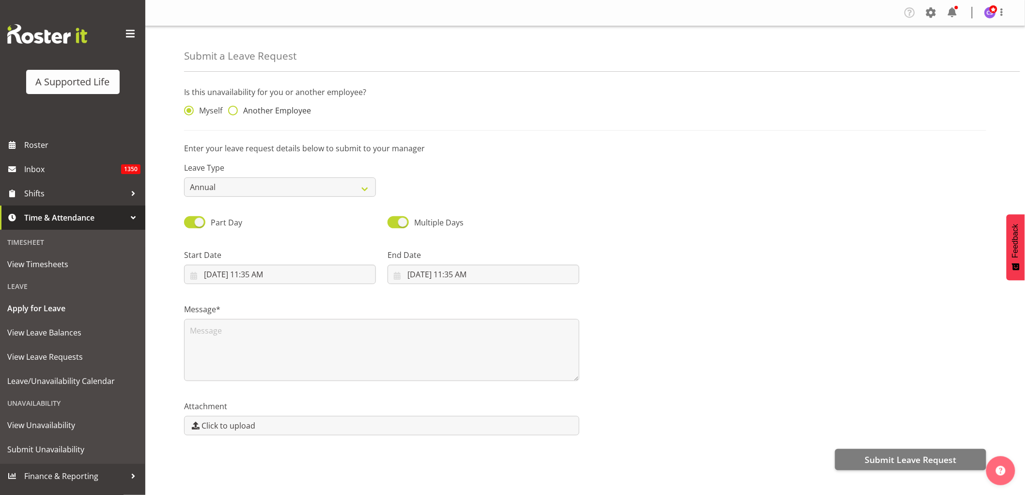
click at [234, 110] on span at bounding box center [233, 111] width 10 height 10
click at [234, 110] on input "Another Employee" at bounding box center [231, 111] width 6 height 6
radio input "true"
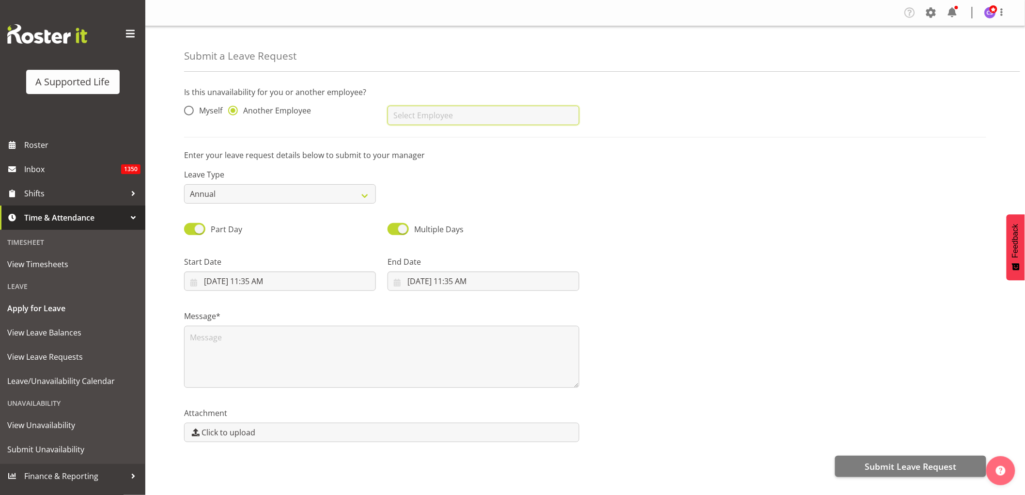
click at [464, 122] on input "text" at bounding box center [484, 115] width 192 height 19
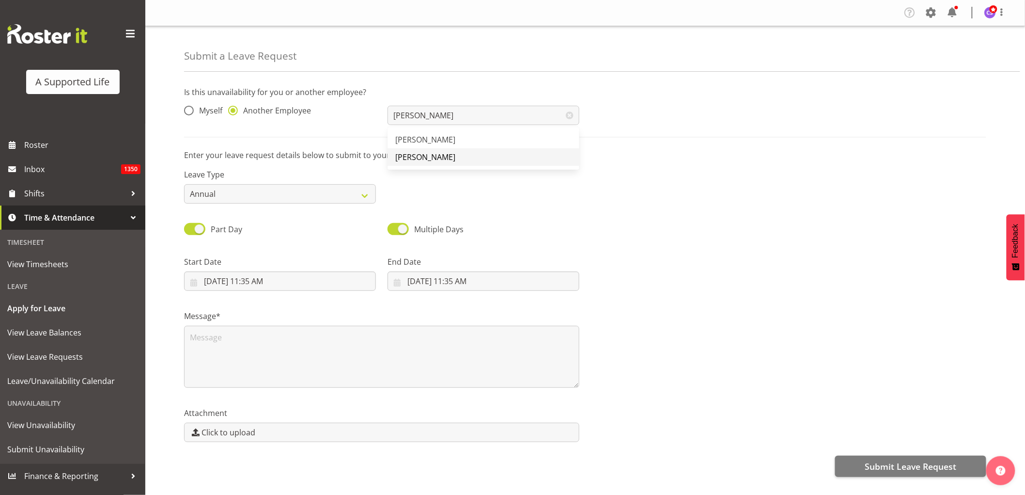
click at [462, 159] on link "[PERSON_NAME]" at bounding box center [484, 156] width 192 height 17
type input "[PERSON_NAME]"
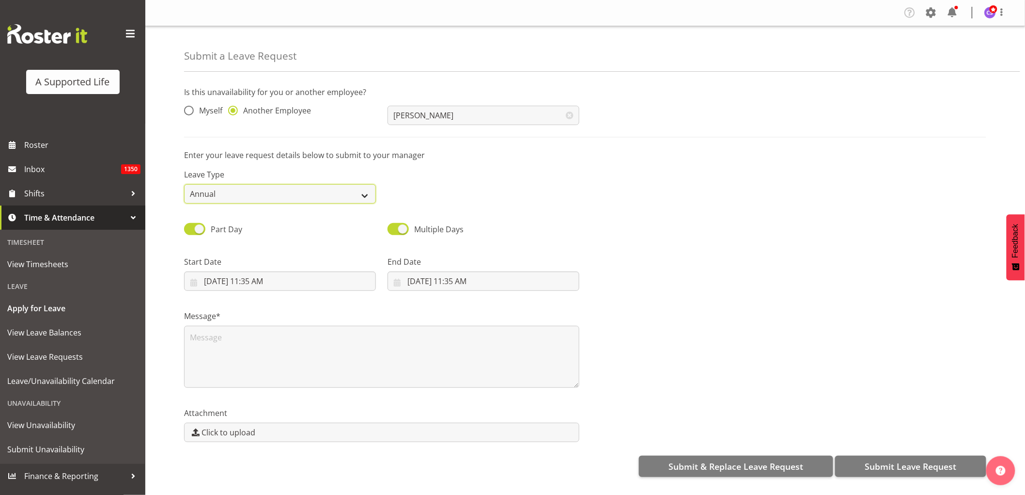
click at [327, 191] on select "Annual Sick Bereavement Domestic Violence Parental Jury Service Day In [GEOGRAP…" at bounding box center [280, 193] width 192 height 19
select select "Sick"
click at [184, 184] on select "Annual Sick Bereavement Domestic Violence Parental Jury Service Day In [GEOGRAP…" at bounding box center [280, 193] width 192 height 19
click at [298, 274] on input "[DATE] 11:35 AM" at bounding box center [280, 280] width 192 height 19
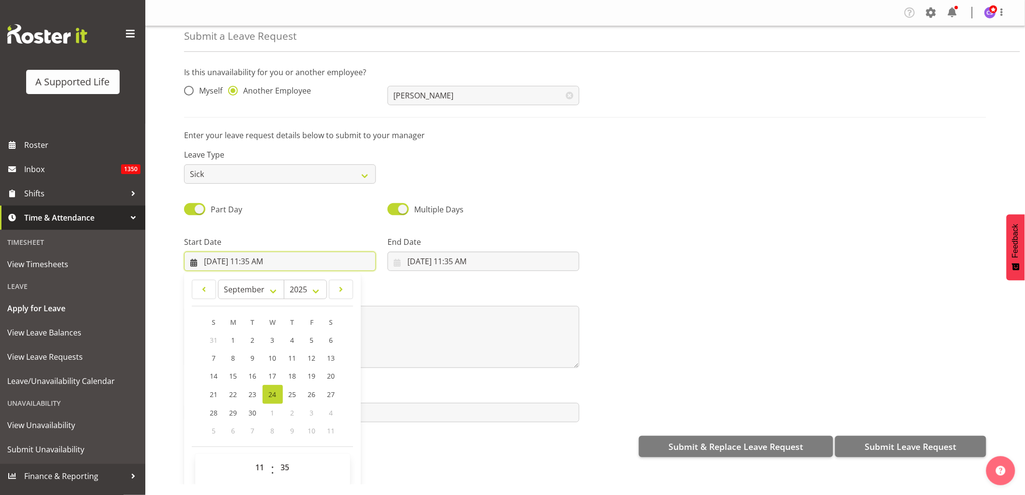
scroll to position [28, 0]
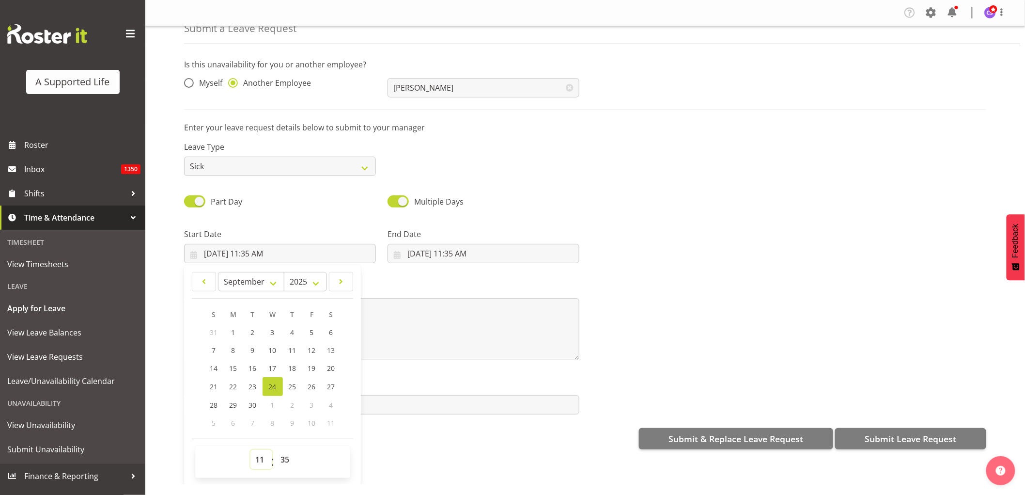
click at [254, 460] on select "00 01 02 03 04 05 06 07 08 09 10 11 12 13 14 15 16 17 18 19 20 21 22 23" at bounding box center [262, 459] width 22 height 19
select select "8"
click at [251, 450] on select "00 01 02 03 04 05 06 07 08 09 10 11 12 13 14 15 16 17 18 19 20 21 22 23" at bounding box center [262, 459] width 22 height 19
type input "[DATE] 8:35 AM"
click at [287, 453] on select "00 01 02 03 04 05 06 07 08 09 10 11 12 13 14 15 16 17 18 19 20 21 22 23 24 25 2…" at bounding box center [287, 459] width 22 height 19
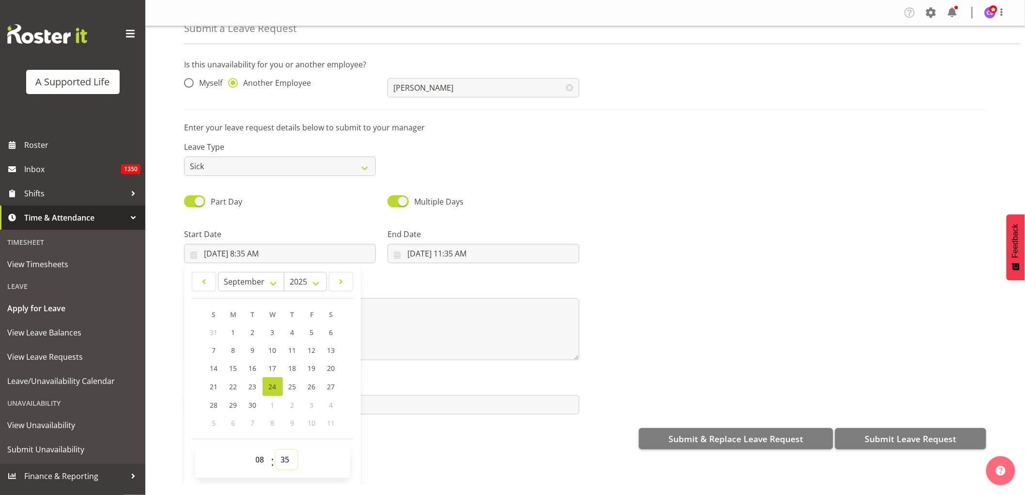
select select "30"
click at [276, 450] on select "00 01 02 03 04 05 06 07 08 09 10 11 12 13 14 15 16 17 18 19 20 21 22 23 24 25 2…" at bounding box center [287, 459] width 22 height 19
type input "[DATE] 8:30 AM"
click at [427, 254] on input "[DATE] 11:35 AM" at bounding box center [484, 253] width 192 height 19
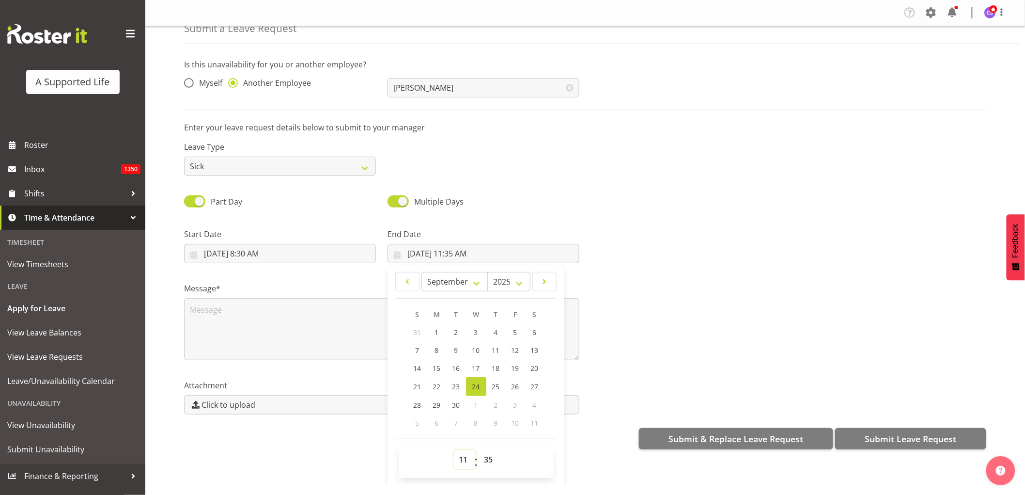
click at [465, 456] on select "00 01 02 03 04 05 06 07 08 09 10 11 12 13 14 15 16 17 18 19 20 21 22 23" at bounding box center [465, 459] width 22 height 19
select select "12"
click at [454, 450] on select "00 01 02 03 04 05 06 07 08 09 10 11 12 13 14 15 16 17 18 19 20 21 22 23" at bounding box center [465, 459] width 22 height 19
type input "[DATE] 12:35 PM"
click at [490, 457] on select "00 01 02 03 04 05 06 07 08 09 10 11 12 13 14 15 16 17 18 19 20 21 22 23 24 25 2…" at bounding box center [490, 459] width 22 height 19
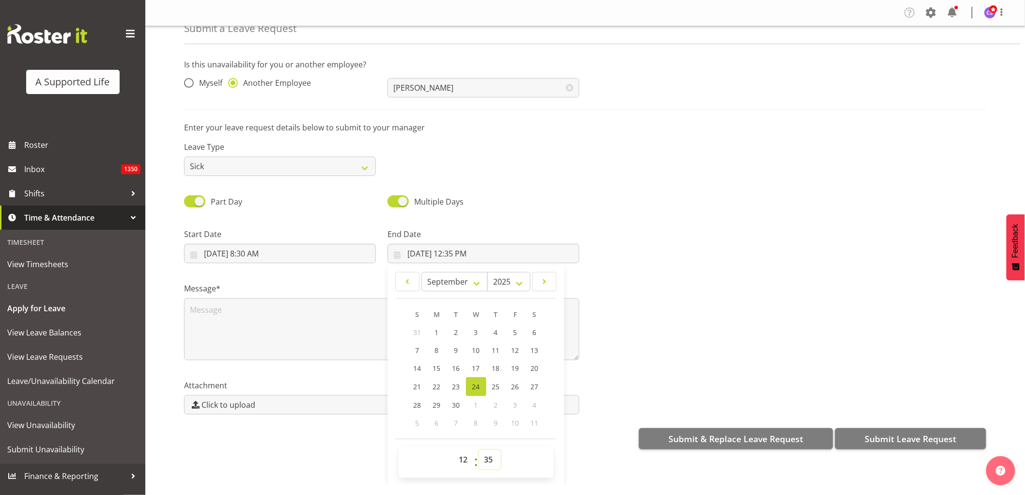
select select "0"
click at [479, 450] on select "00 01 02 03 04 05 06 07 08 09 10 11 12 13 14 15 16 17 18 19 20 21 22 23 24 25 2…" at bounding box center [490, 459] width 22 height 19
type input "9/24/2025, 12:00 PM"
click at [244, 320] on textarea at bounding box center [381, 329] width 395 height 62
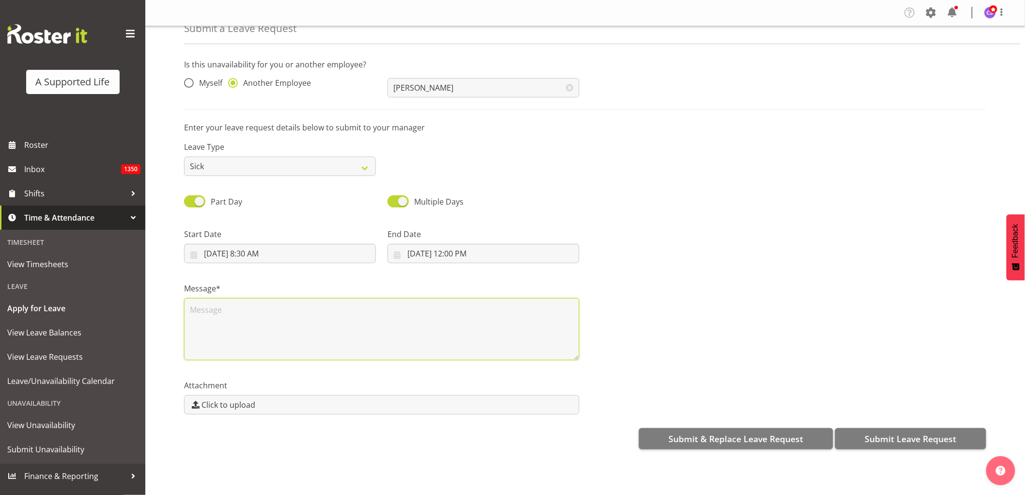
scroll to position [0, 0]
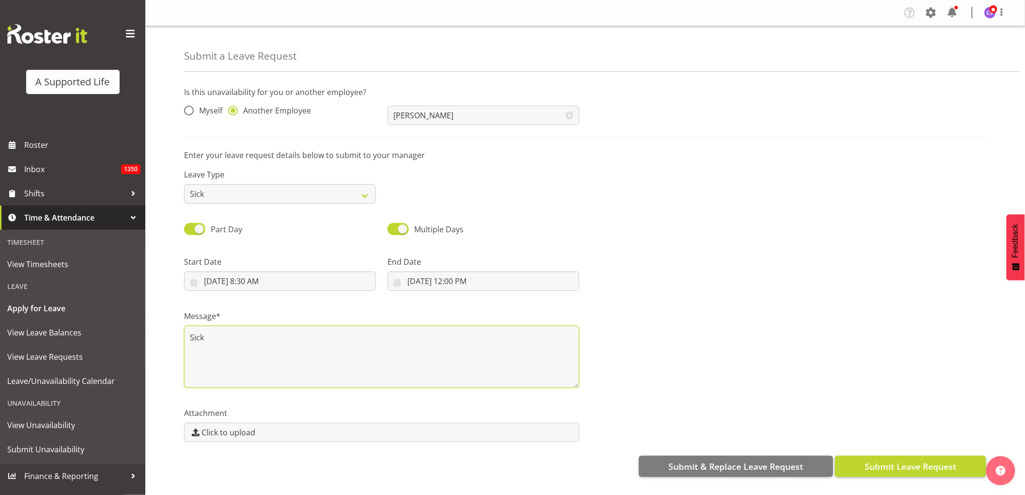
type textarea "Sick"
click at [941, 466] on span "Submit Leave Request" at bounding box center [911, 466] width 92 height 13
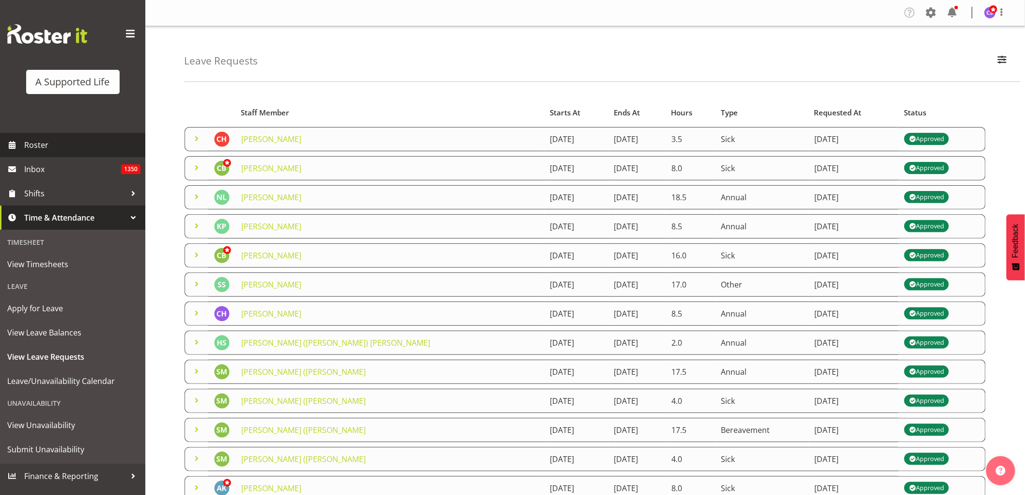
drag, startPoint x: 39, startPoint y: 144, endPoint x: 47, endPoint y: 148, distance: 8.7
click at [39, 144] on span "Roster" at bounding box center [82, 145] width 116 height 15
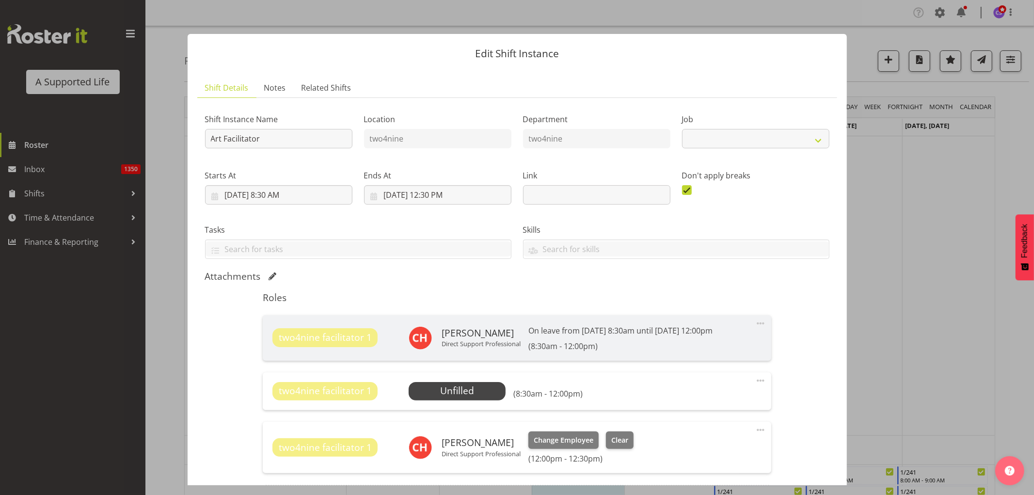
select select "4117"
click at [456, 386] on span "Select Employee" at bounding box center [457, 391] width 72 height 14
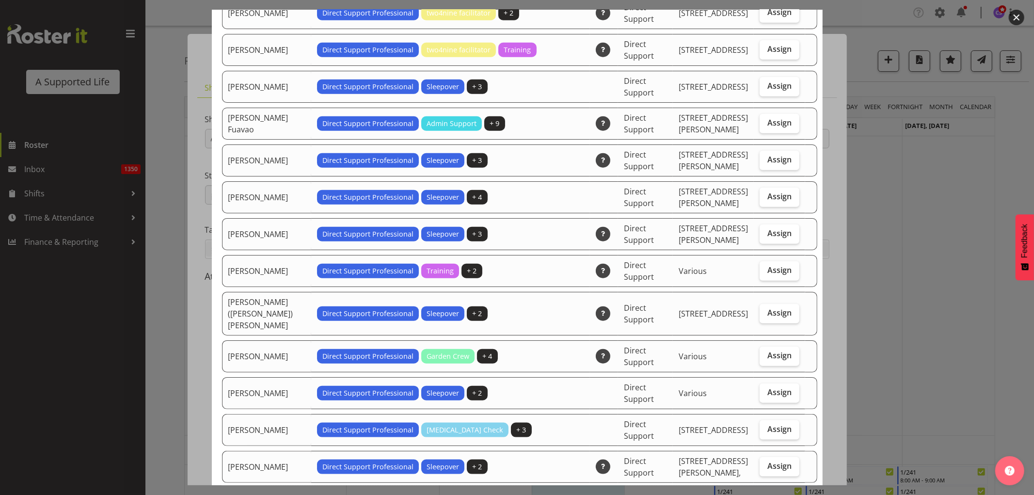
scroll to position [754, 0]
click at [767, 265] on span "Assign" at bounding box center [779, 270] width 24 height 10
click at [762, 267] on input "Assign" at bounding box center [762, 270] width 6 height 6
checkbox input "true"
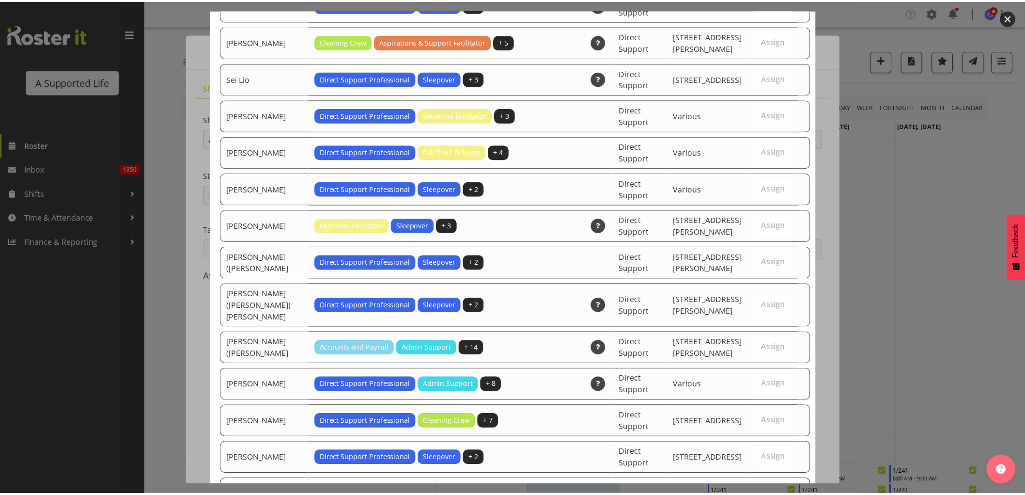
scroll to position [2503, 0]
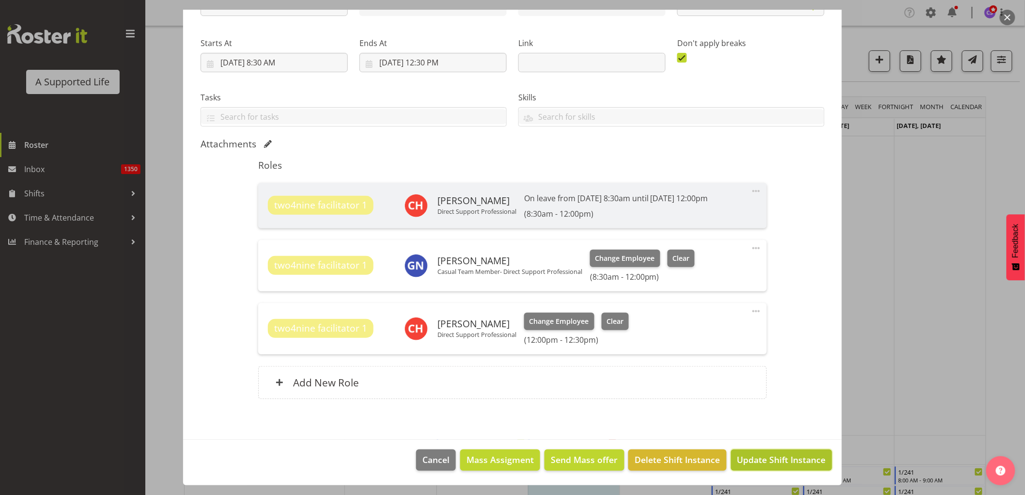
click at [775, 463] on span "Update Shift Instance" at bounding box center [782, 459] width 89 height 13
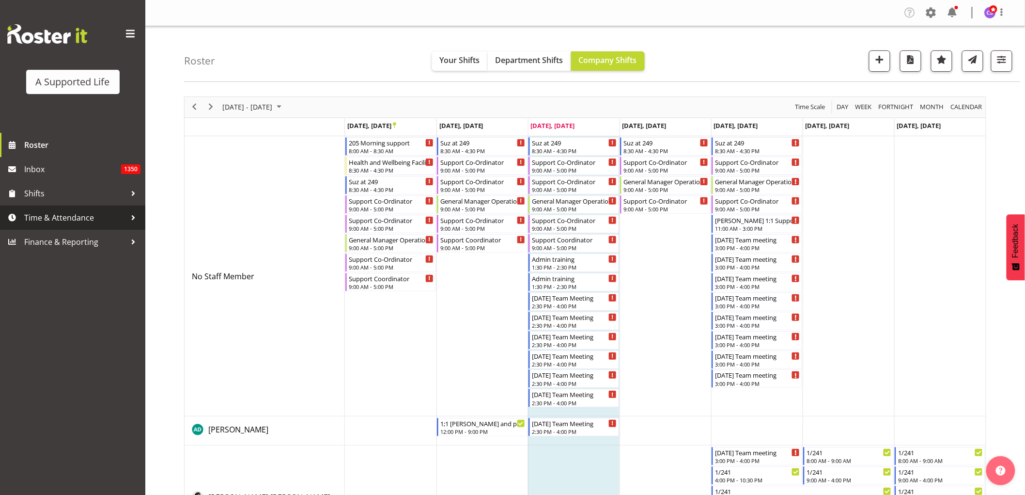
click at [73, 219] on span "Time & Attendance" at bounding box center [75, 217] width 102 height 15
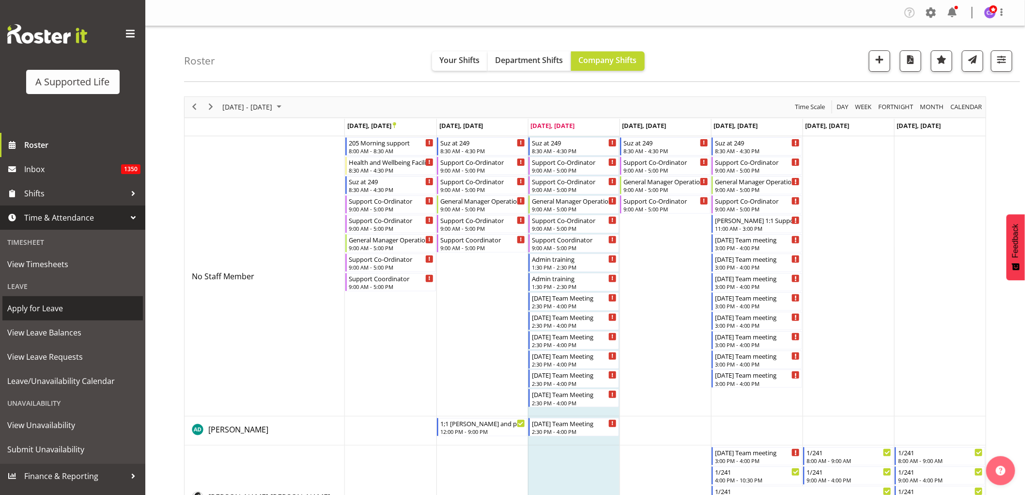
click at [70, 307] on span "Apply for Leave" at bounding box center [72, 308] width 131 height 15
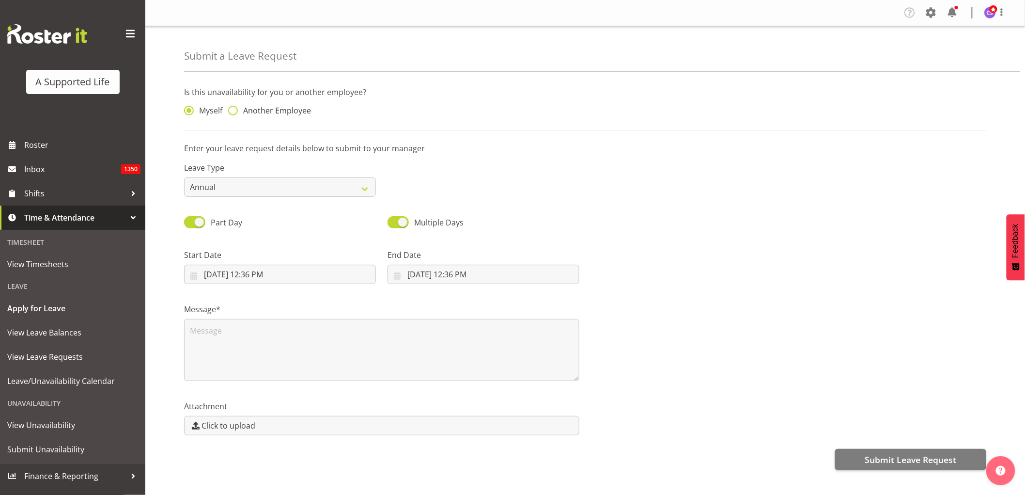
click at [232, 108] on span at bounding box center [233, 111] width 10 height 10
click at [232, 108] on input "Another Employee" at bounding box center [231, 111] width 6 height 6
radio input "true"
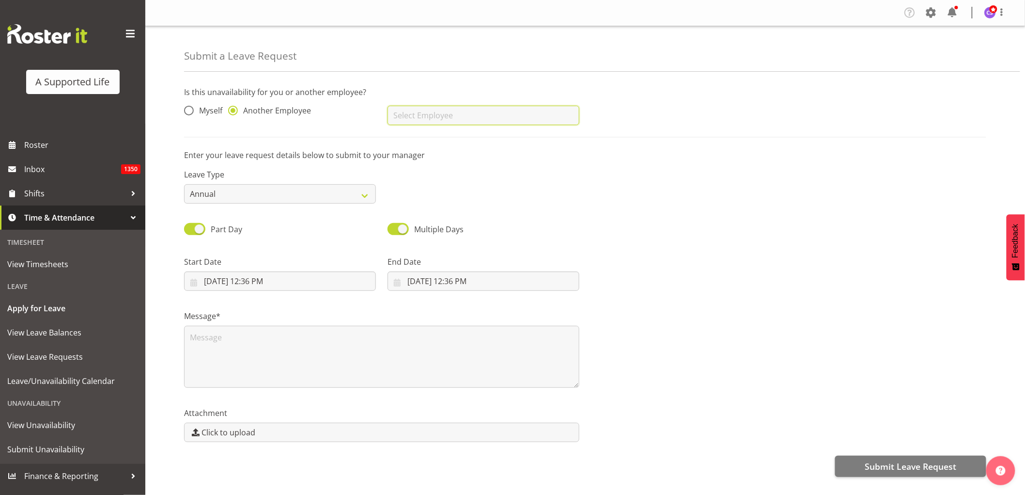
click at [473, 112] on input "text" at bounding box center [484, 115] width 192 height 19
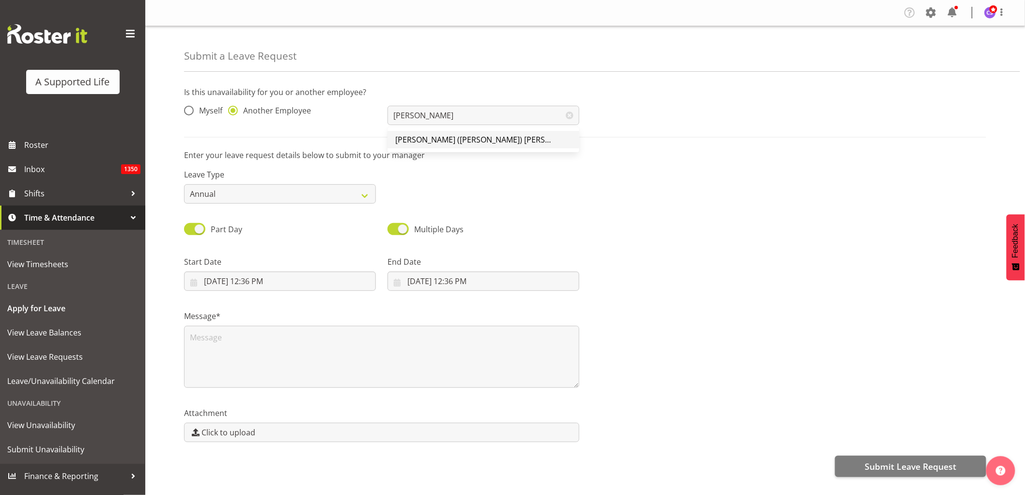
click at [487, 137] on link "[PERSON_NAME] ([PERSON_NAME]) [PERSON_NAME]" at bounding box center [484, 139] width 192 height 17
type input "[PERSON_NAME] ([PERSON_NAME]) [PERSON_NAME]"
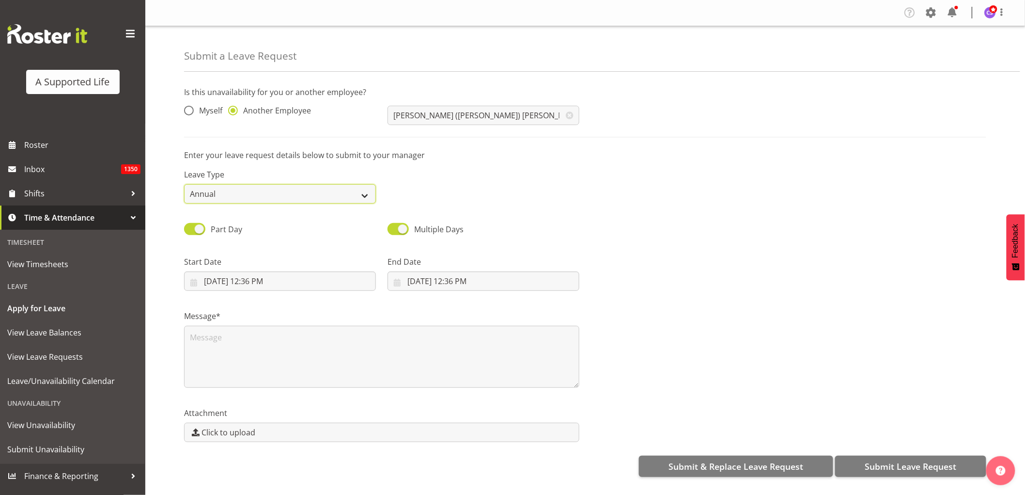
click at [360, 197] on select "Annual Sick Bereavement Domestic Violence Parental Jury Service Day In Lieu Oth…" at bounding box center [280, 193] width 192 height 19
click at [184, 184] on select "Annual Sick Bereavement Domestic Violence Parental Jury Service Day In Lieu Oth…" at bounding box center [280, 193] width 192 height 19
click at [247, 277] on input "9/24/2025, 12:36 PM" at bounding box center [280, 280] width 192 height 19
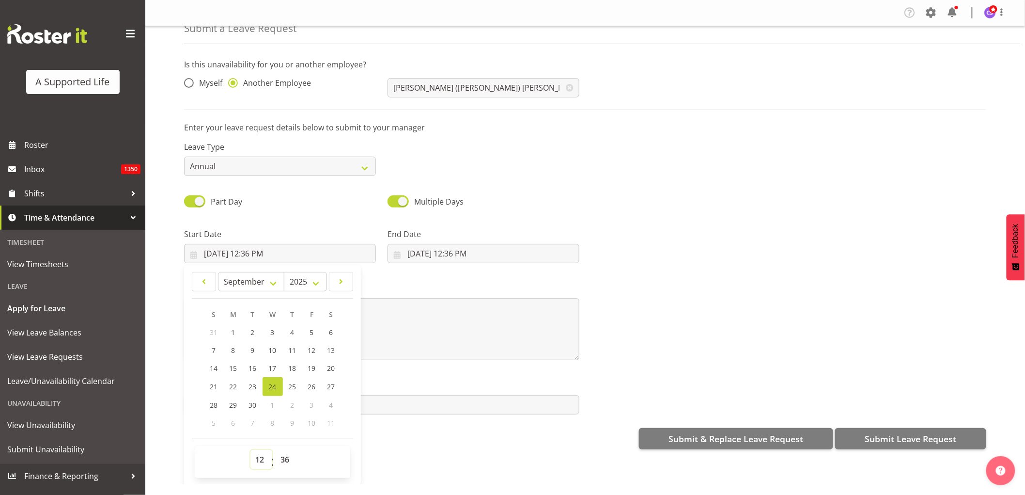
drag, startPoint x: 252, startPoint y: 462, endPoint x: 257, endPoint y: 457, distance: 6.5
click at [252, 462] on select "00 01 02 03 04 05 06 07 08 09 10 11 12 13 14 15 16 17 18 19 20 21 22 23" at bounding box center [262, 459] width 22 height 19
select select "14"
click at [251, 450] on select "00 01 02 03 04 05 06 07 08 09 10 11 12 13 14 15 16 17 18 19 20 21 22 23" at bounding box center [262, 459] width 22 height 19
type input "9/24/2025, 2:36 PM"
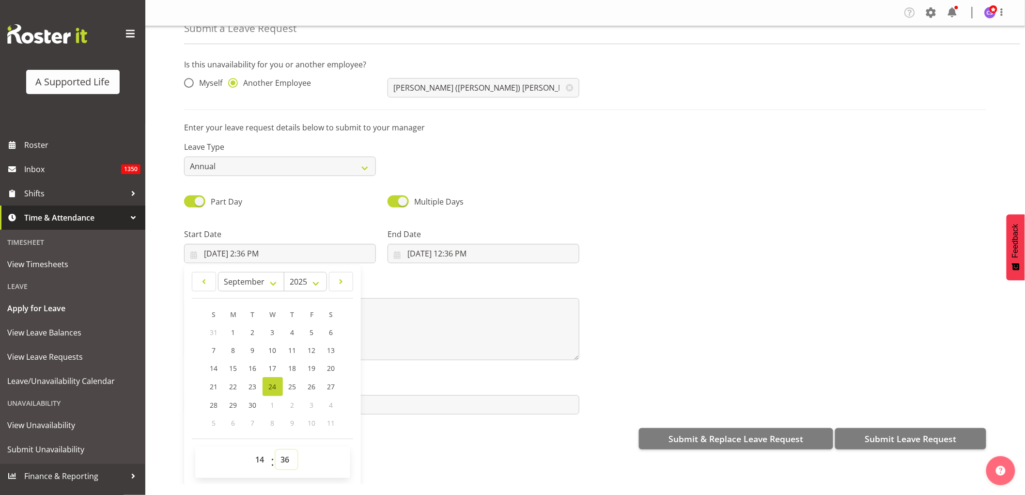
click at [291, 466] on select "00 01 02 03 04 05 06 07 08 09 10 11 12 13 14 15 16 17 18 19 20 21 22 23 24 25 2…" at bounding box center [287, 459] width 22 height 19
select select "30"
click at [276, 450] on select "00 01 02 03 04 05 06 07 08 09 10 11 12 13 14 15 16 17 18 19 20 21 22 23 24 25 2…" at bounding box center [287, 459] width 22 height 19
type input "9/24/2025, 2:30 PM"
click at [441, 248] on input "9/24/2025, 12:36 PM" at bounding box center [484, 253] width 192 height 19
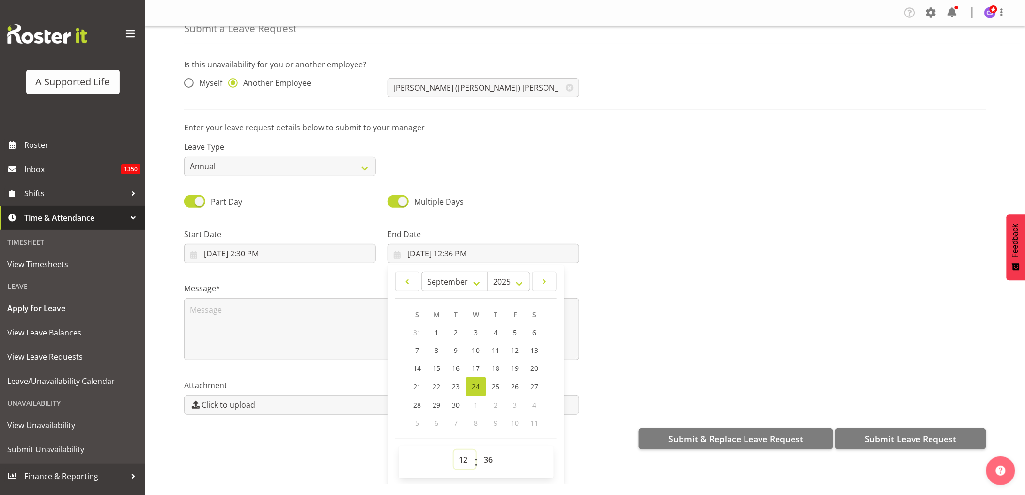
click at [462, 457] on select "00 01 02 03 04 05 06 07 08 09 10 11 12 13 14 15 16 17 18 19 20 21 22 23" at bounding box center [465, 459] width 22 height 19
select select "16"
click at [454, 450] on select "00 01 02 03 04 05 06 07 08 09 10 11 12 13 14 15 16 17 18 19 20 21 22 23" at bounding box center [465, 459] width 22 height 19
type input "9/24/2025, 4:36 PM"
click at [492, 459] on select "00 01 02 03 04 05 06 07 08 09 10 11 12 13 14 15 16 17 18 19 20 21 22 23 24 25 2…" at bounding box center [490, 459] width 22 height 19
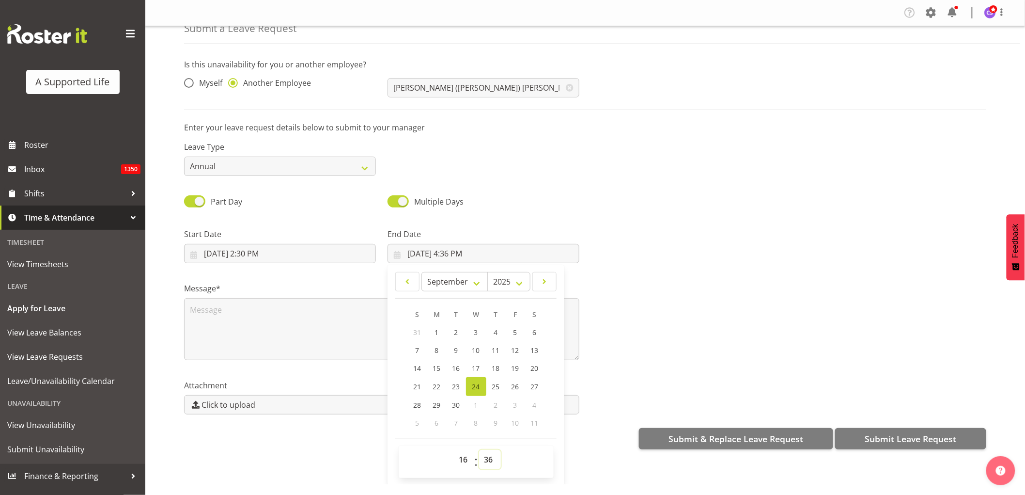
select select "0"
click at [479, 450] on select "00 01 02 03 04 05 06 07 08 09 10 11 12 13 14 15 16 17 18 19 20 21 22 23 24 25 2…" at bounding box center [490, 459] width 22 height 19
type input "9/24/2025, 4:00 PM"
click at [211, 323] on textarea at bounding box center [381, 329] width 395 height 62
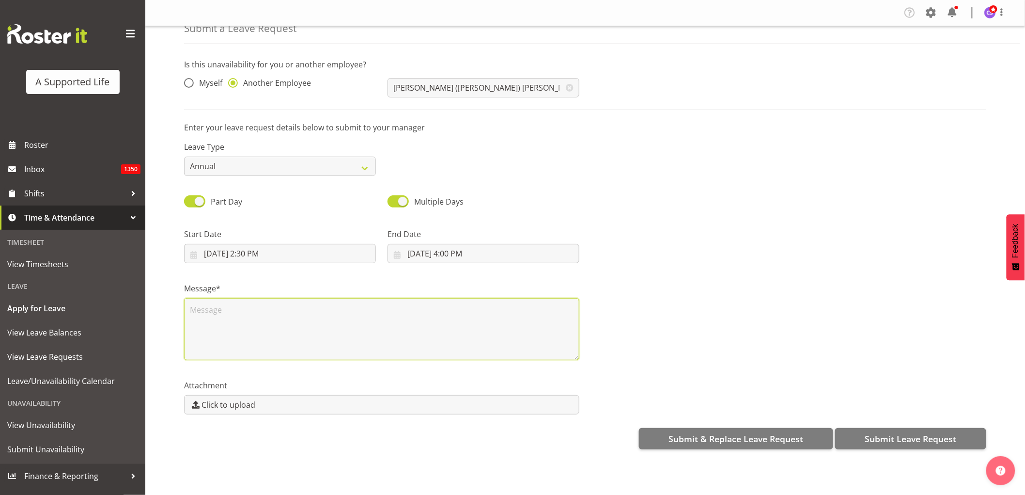
scroll to position [0, 0]
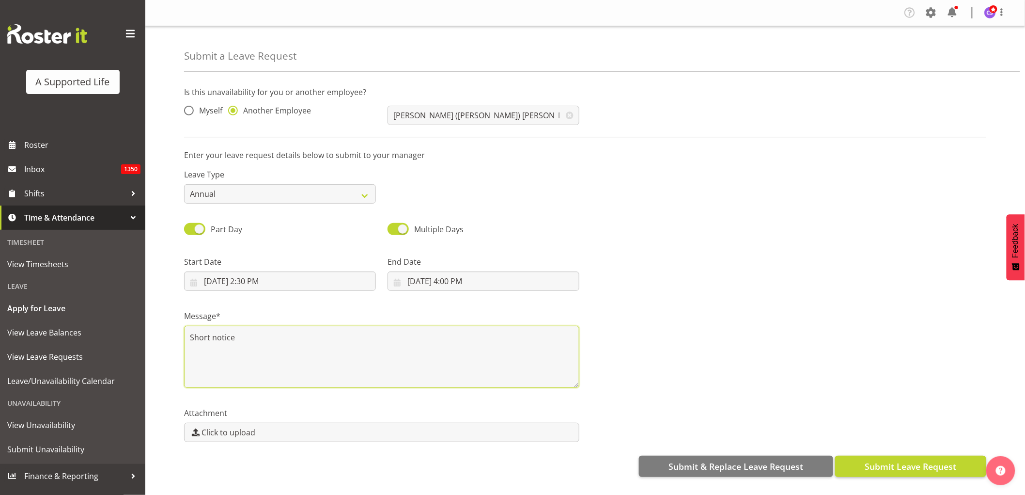
type textarea "Short notice"
click at [942, 468] on span "Submit Leave Request" at bounding box center [911, 466] width 92 height 13
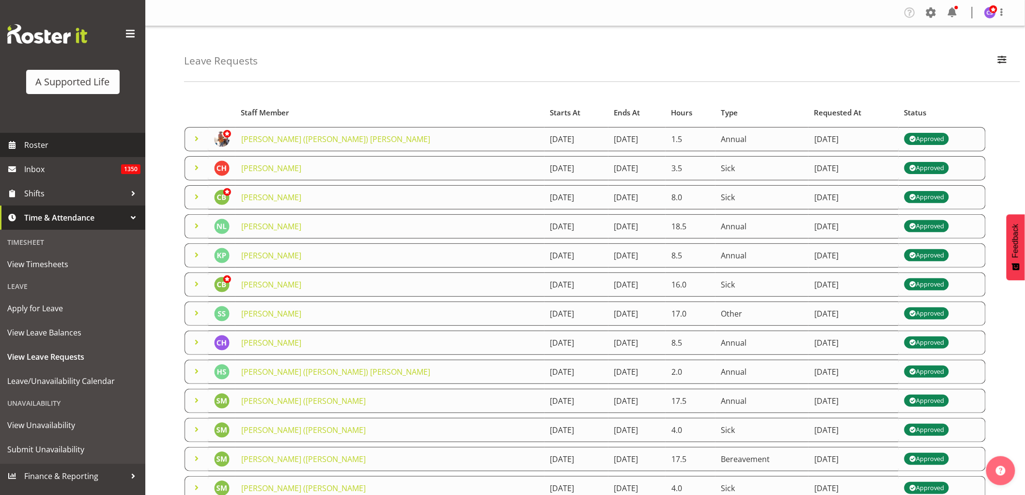
click at [26, 148] on span "Roster" at bounding box center [82, 145] width 116 height 15
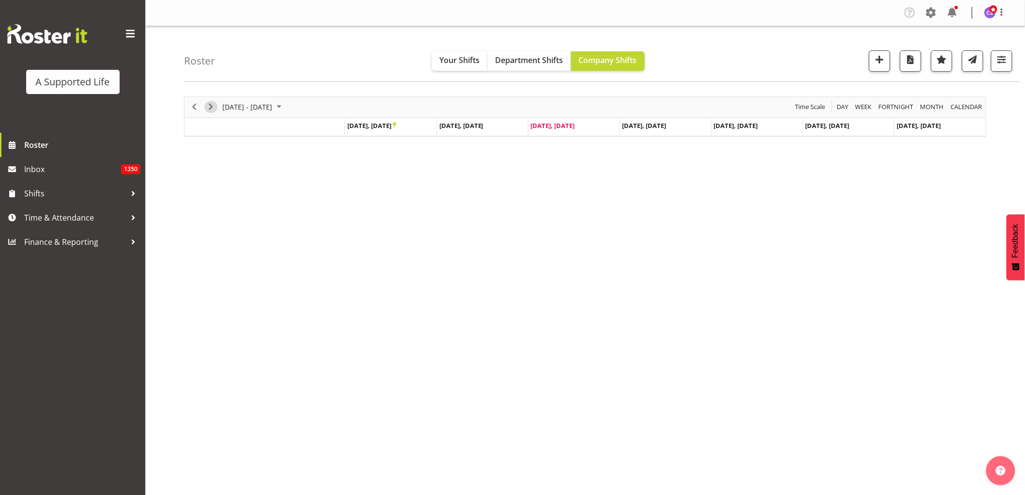
click at [215, 107] on span "Next" at bounding box center [211, 107] width 12 height 12
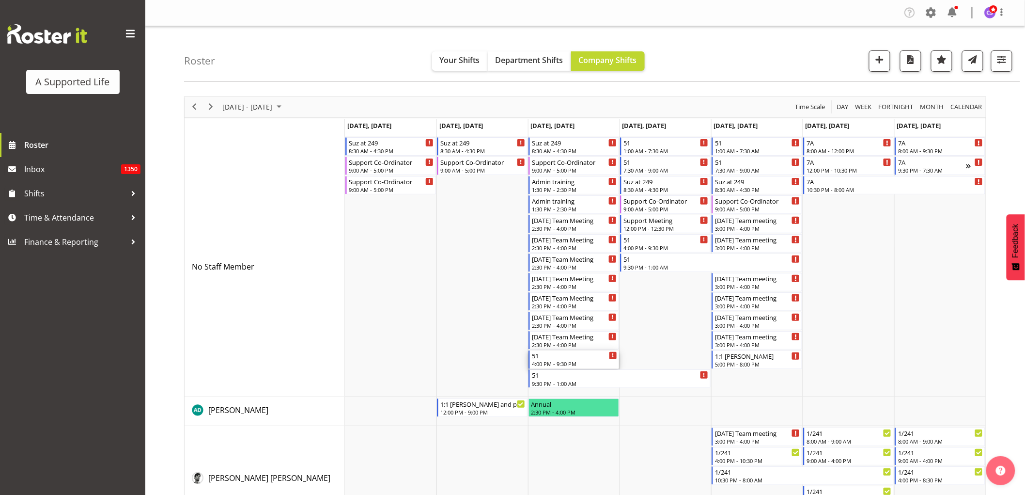
click at [560, 361] on div "4:00 PM - 9:30 PM" at bounding box center [574, 364] width 85 height 8
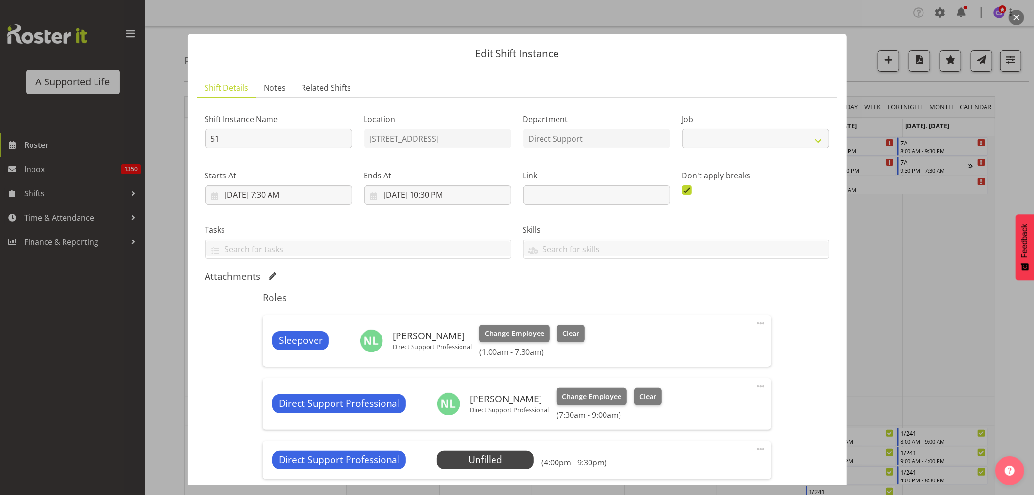
select select "4112"
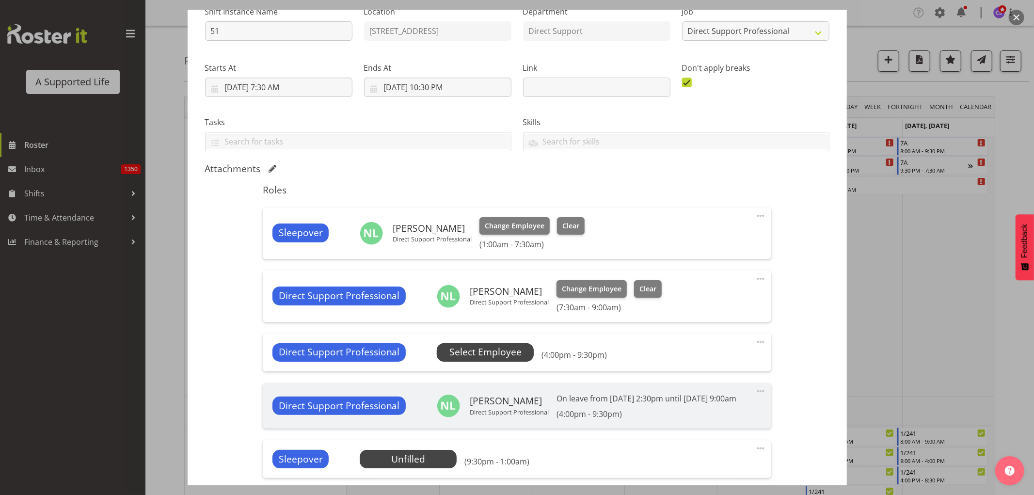
click at [491, 351] on span "Select Employee" at bounding box center [485, 352] width 72 height 14
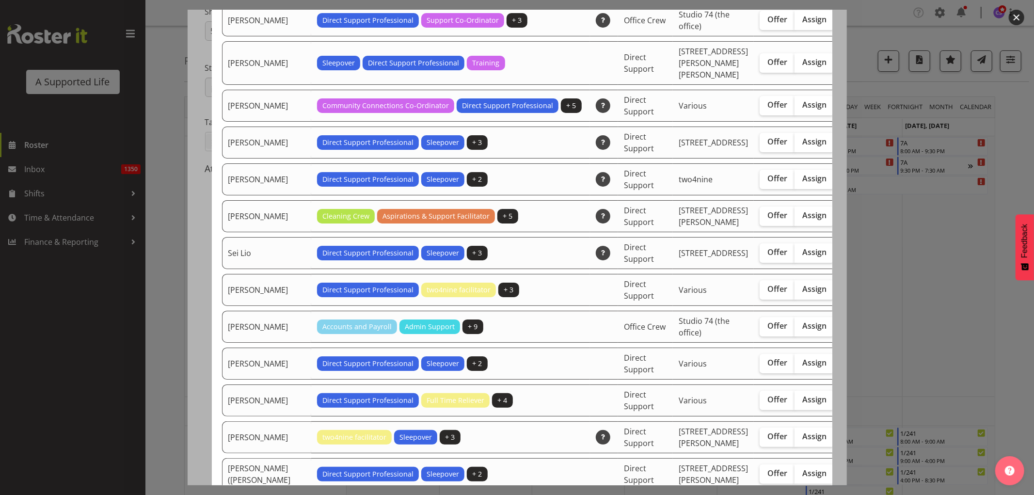
scroll to position [2584, 0]
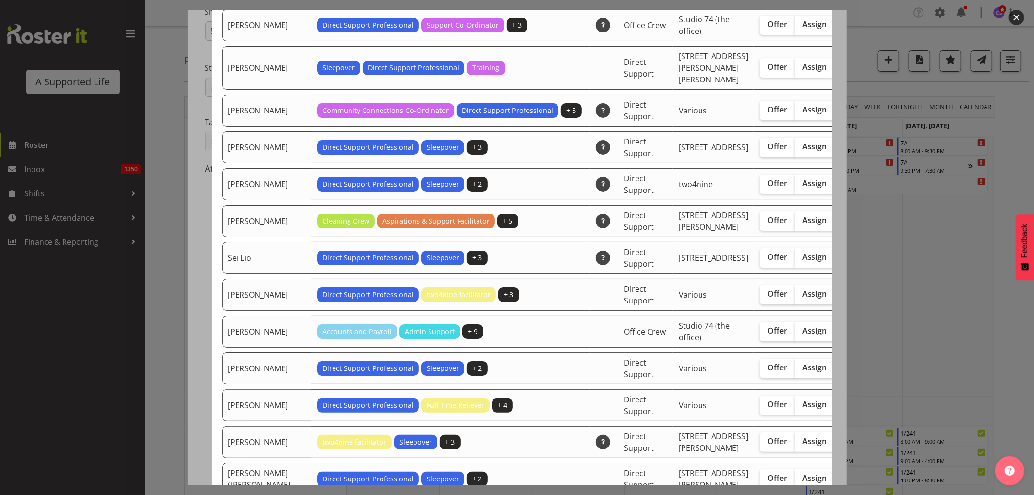
checkbox input "true"
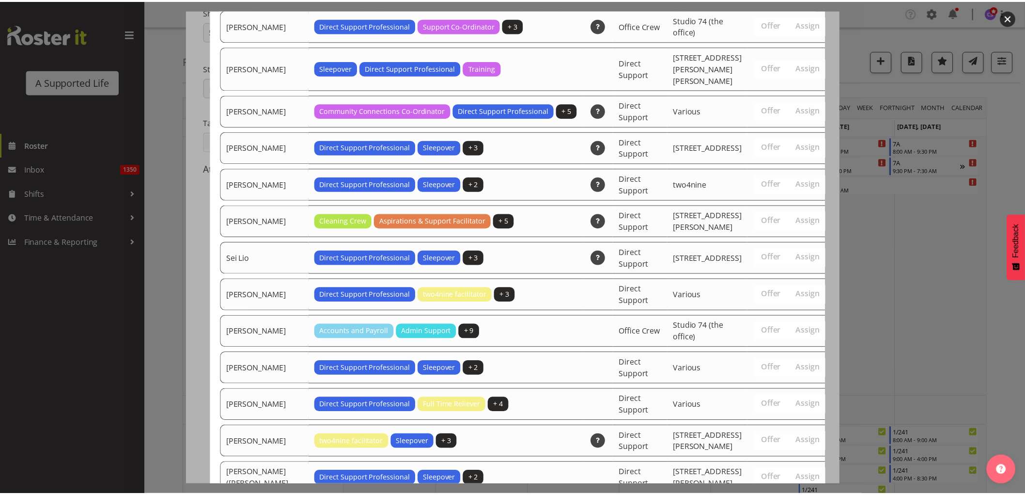
scroll to position [3247, 0]
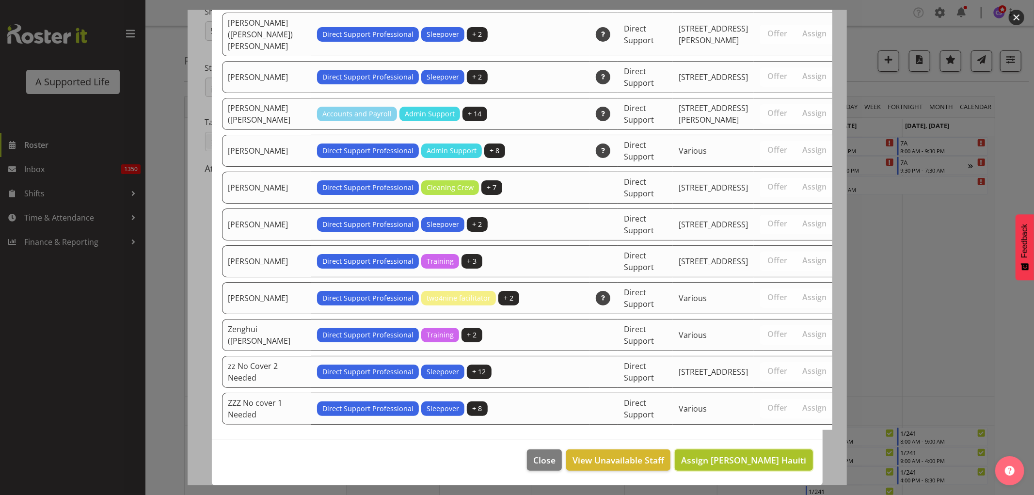
click at [761, 454] on span "Assign [PERSON_NAME] Hauiti" at bounding box center [743, 460] width 125 height 12
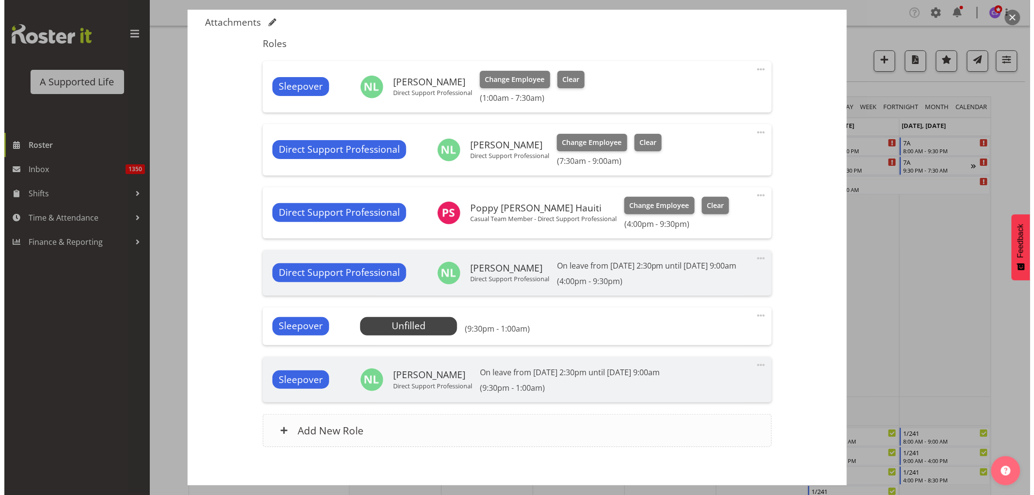
scroll to position [269, 0]
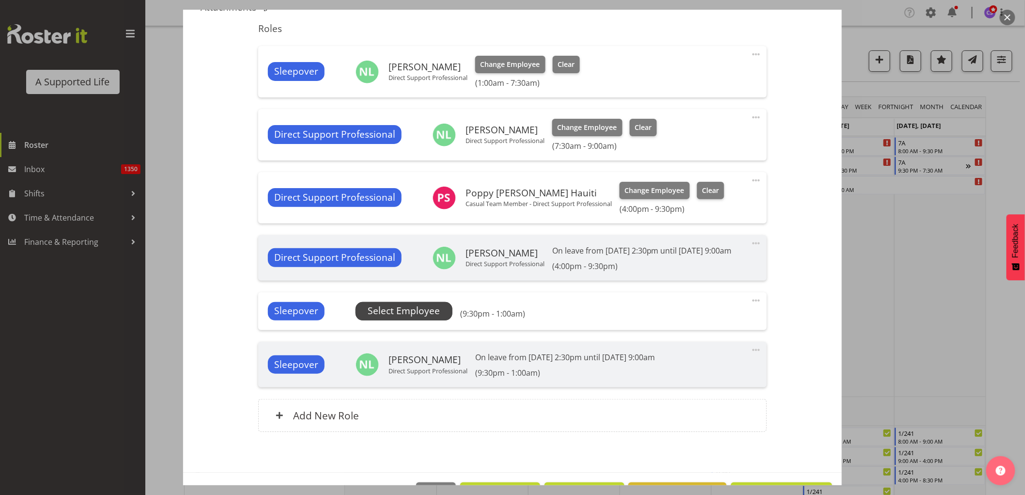
click at [401, 306] on span "Select Employee" at bounding box center [404, 311] width 72 height 14
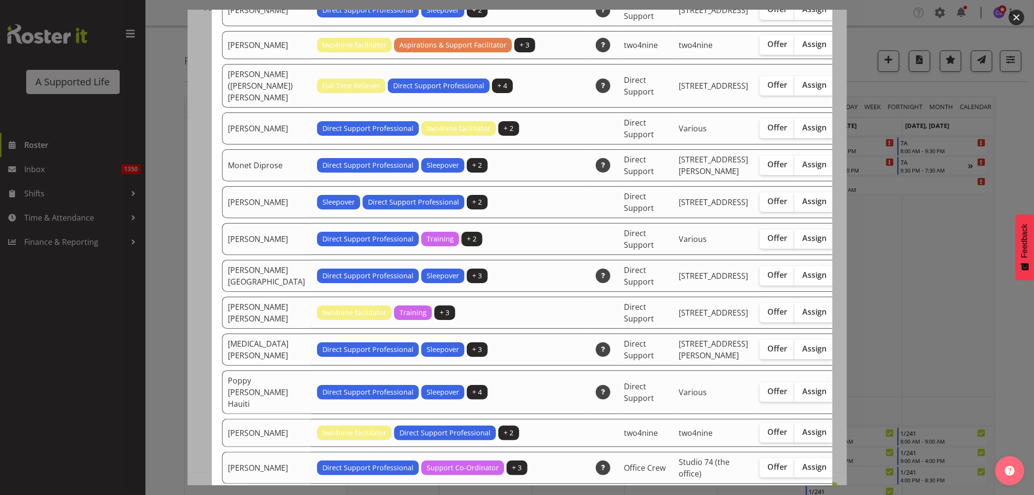
scroll to position [2369, 0]
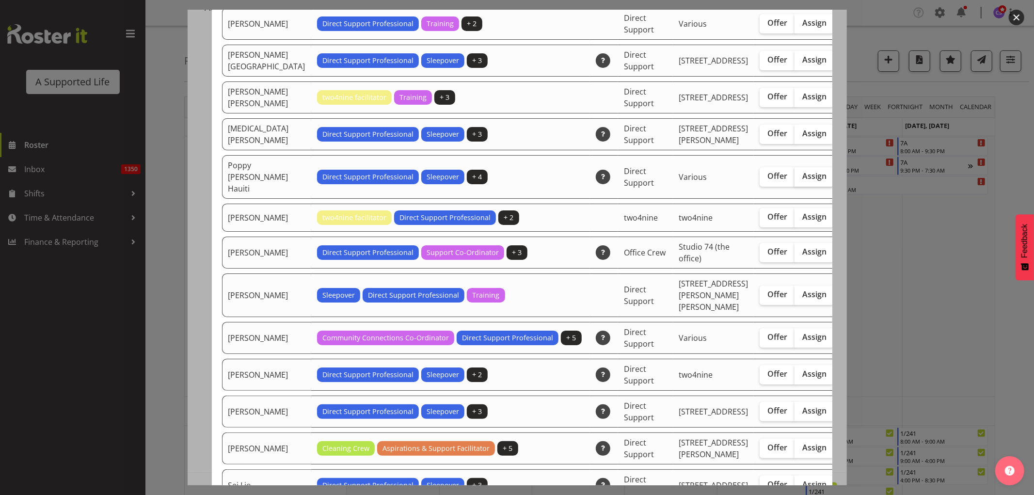
click at [794, 187] on label "Assign" at bounding box center [814, 176] width 40 height 19
click at [794, 179] on input "Assign" at bounding box center [797, 176] width 6 height 6
checkbox input "true"
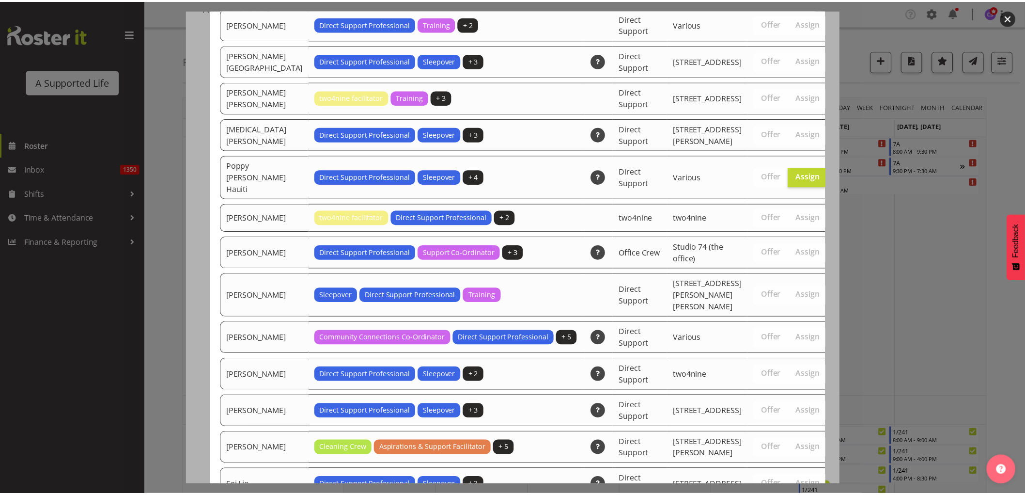
scroll to position [3258, 0]
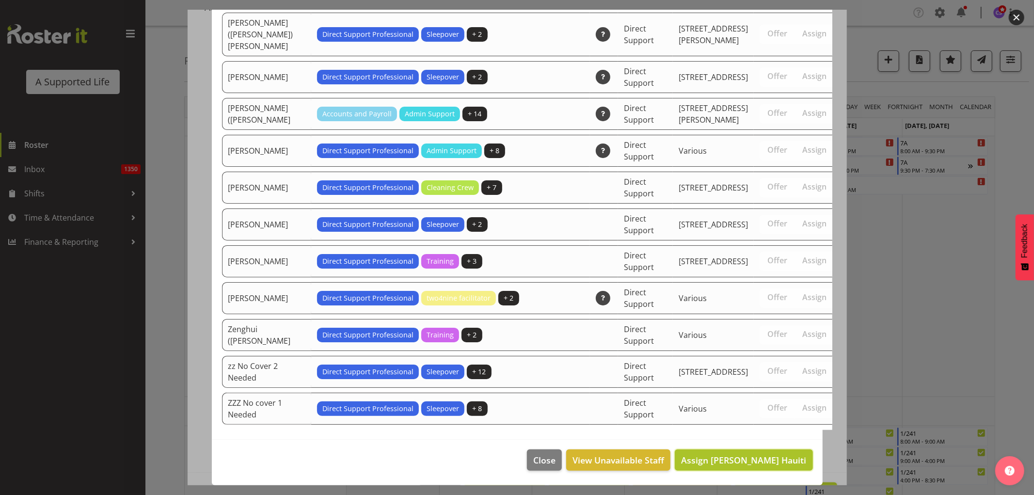
click at [785, 450] on button "Assign [PERSON_NAME] Hauiti" at bounding box center [744, 459] width 138 height 21
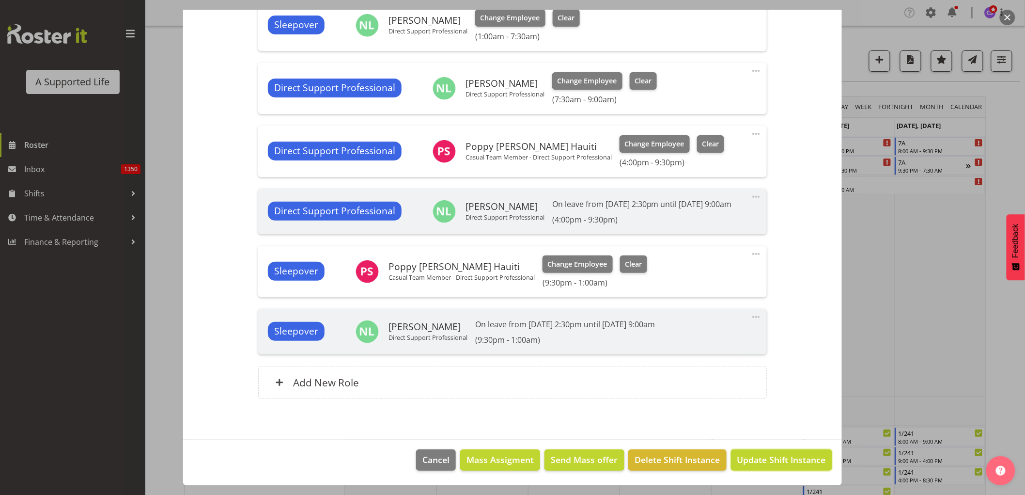
click at [803, 463] on span "Update Shift Instance" at bounding box center [782, 459] width 89 height 13
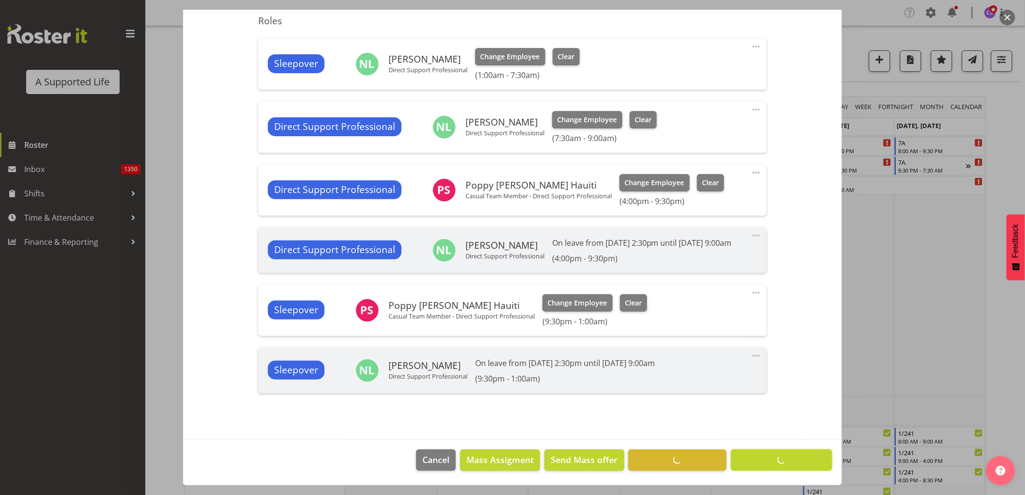
scroll to position [277, 0]
